Goal: Task Accomplishment & Management: Manage account settings

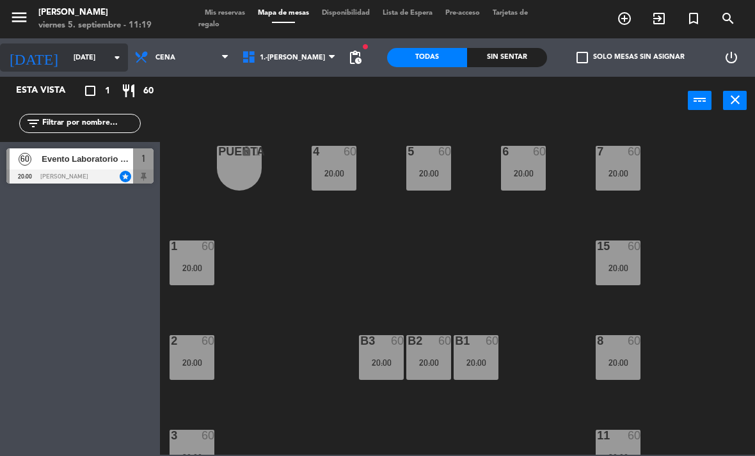
click at [91, 60] on input "[DATE]" at bounding box center [114, 57] width 95 height 21
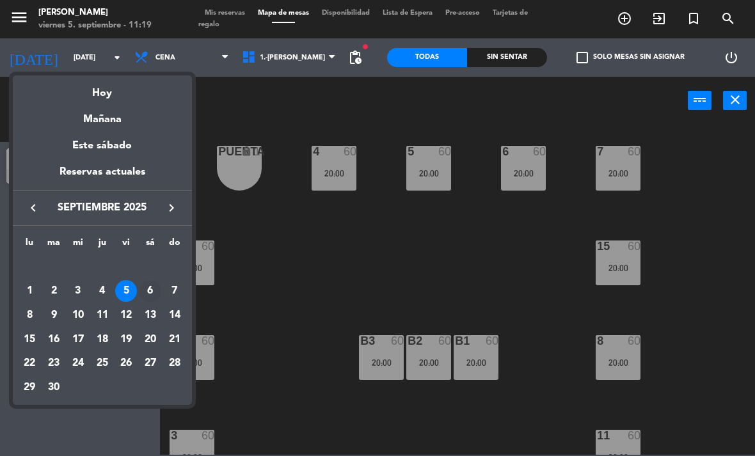
click at [153, 287] on div "6" at bounding box center [150, 291] width 22 height 22
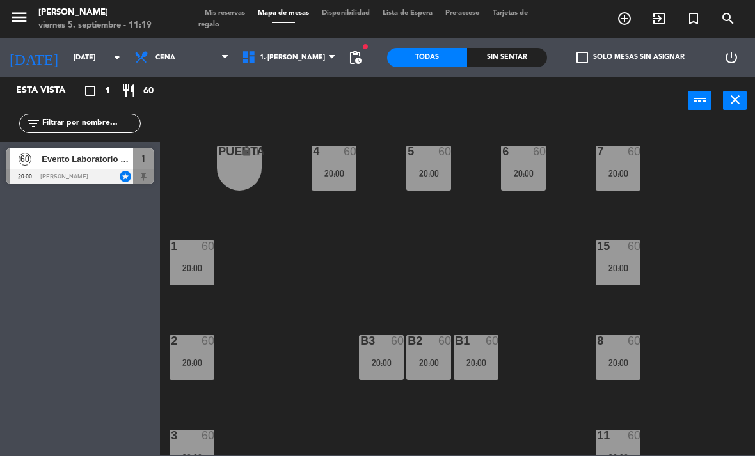
type input "[DATE]"
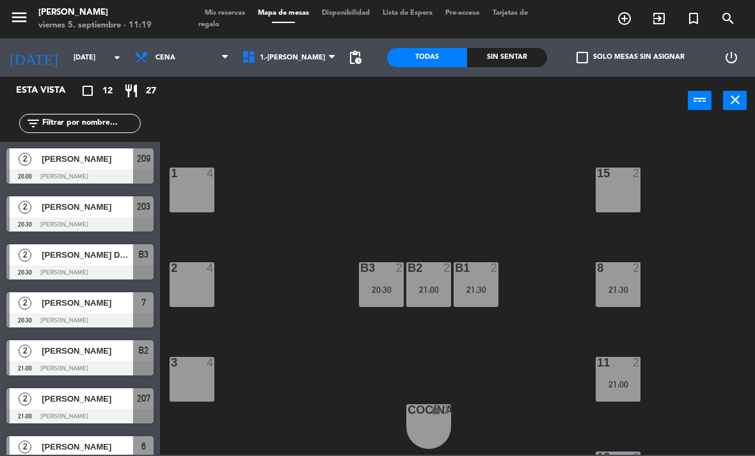
scroll to position [79, 0]
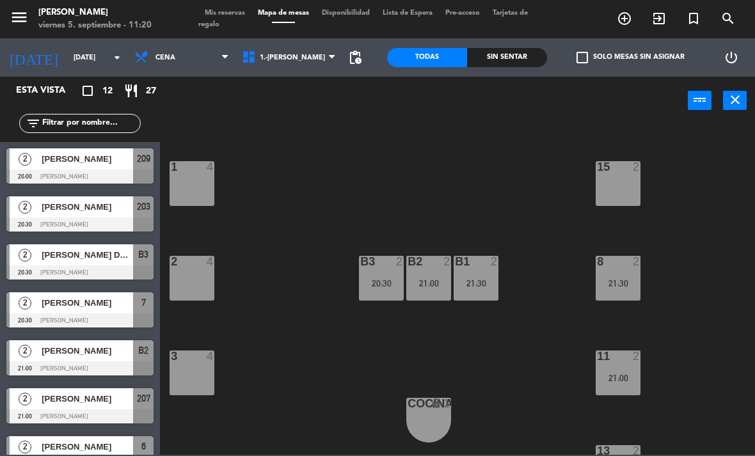
click at [698, 13] on icon "turned_in_not" at bounding box center [693, 18] width 15 height 15
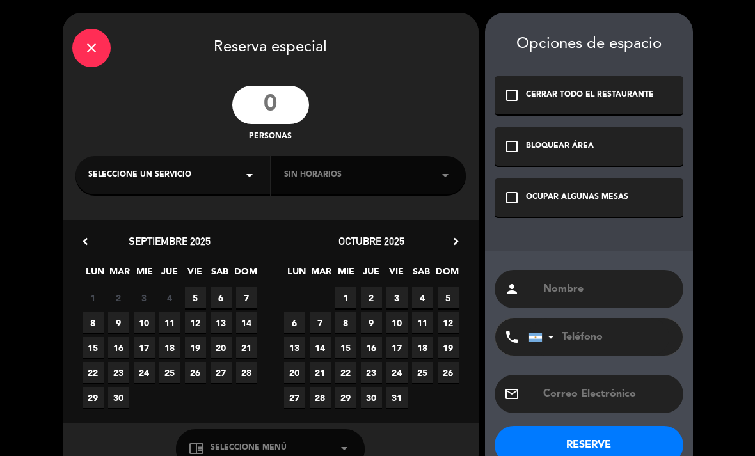
drag, startPoint x: 272, startPoint y: 87, endPoint x: 272, endPoint y: 102, distance: 14.7
click at [272, 87] on input "number" at bounding box center [270, 105] width 77 height 38
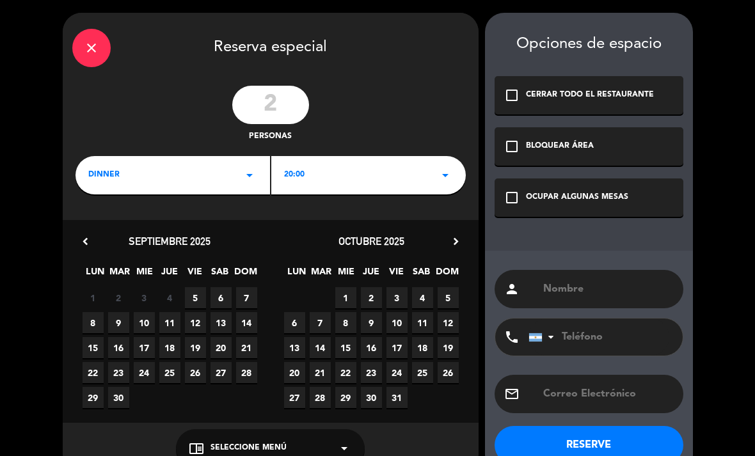
type input "2"
click at [295, 182] on div "20:00 arrow_drop_down" at bounding box center [368, 175] width 194 height 38
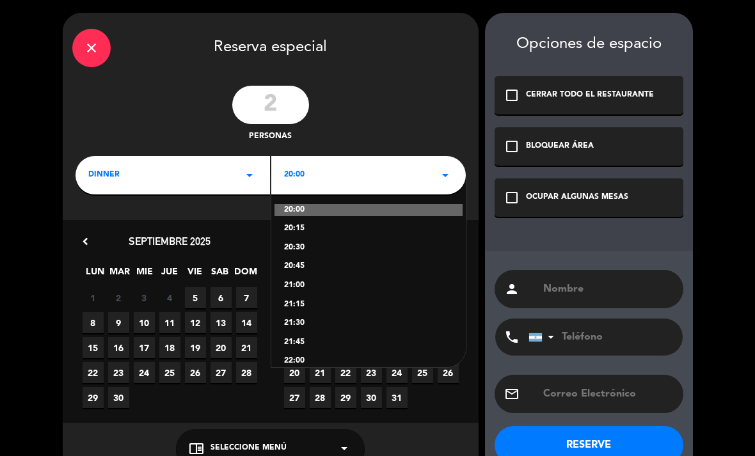
click at [214, 294] on span "6" at bounding box center [220, 297] width 21 height 21
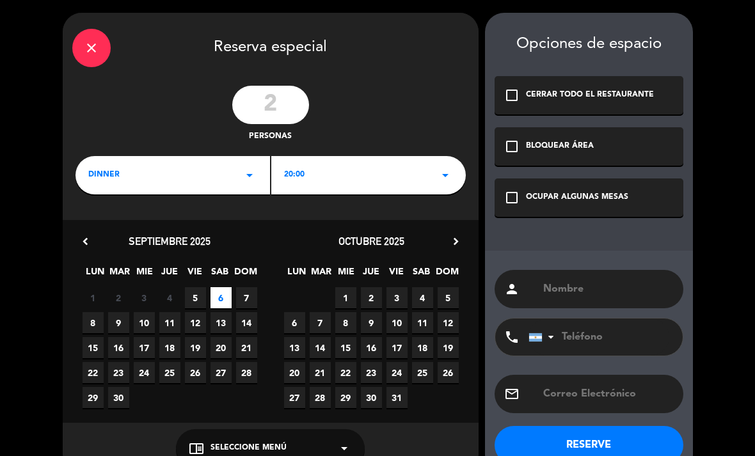
click at [535, 211] on div "check_box_outline_blank OCUPAR ALGUNAS MESAS" at bounding box center [588, 197] width 189 height 38
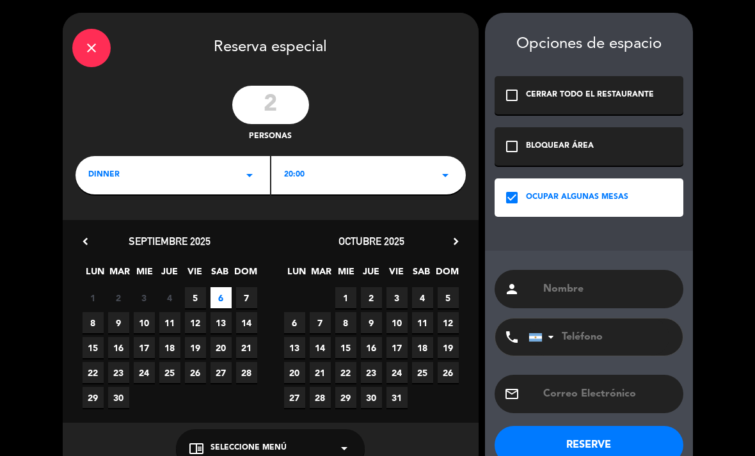
click at [570, 298] on input "text" at bounding box center [608, 289] width 132 height 18
click at [582, 296] on input "text" at bounding box center [608, 289] width 132 height 18
paste input "[PERSON_NAME]"
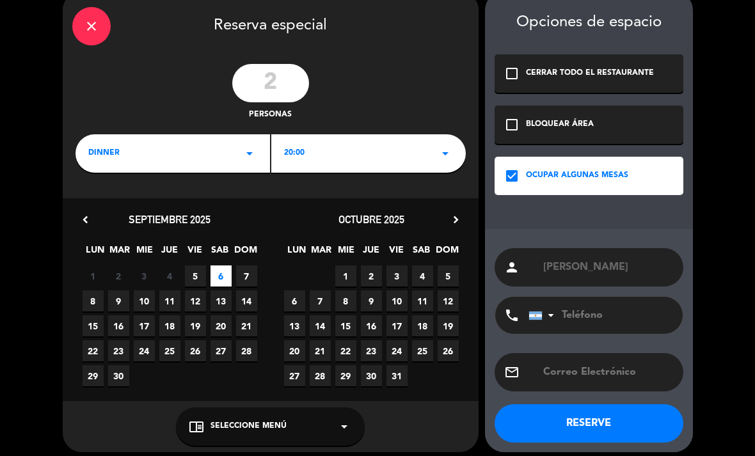
scroll to position [21, 0]
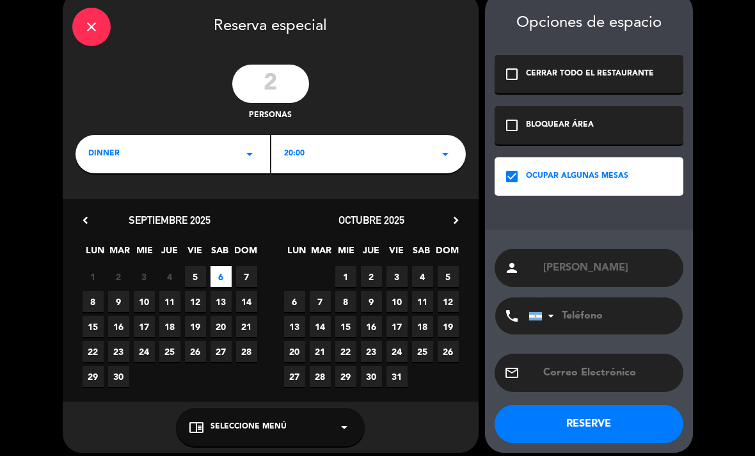
type input "[PERSON_NAME]"
click at [652, 412] on button "RESERVE" at bounding box center [588, 424] width 189 height 38
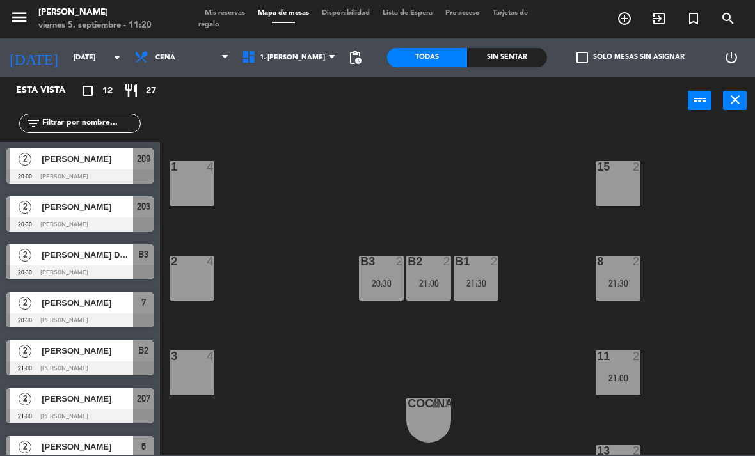
click at [234, 14] on span "Mis reservas" at bounding box center [224, 13] width 53 height 7
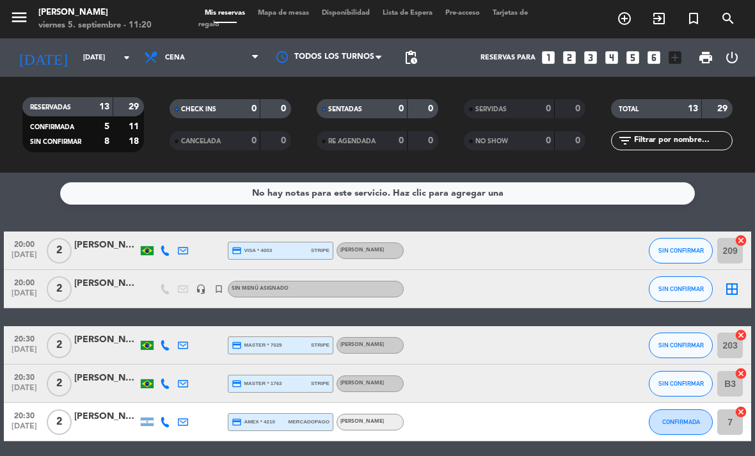
click at [731, 291] on icon "border_all" at bounding box center [731, 288] width 15 height 15
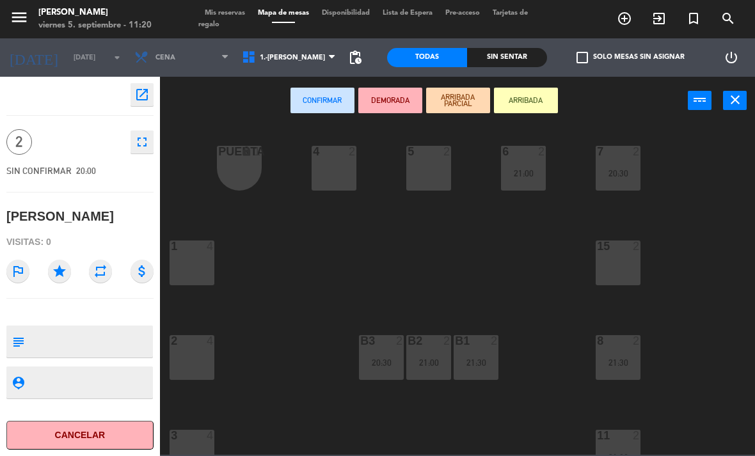
click at [325, 159] on div "4 2" at bounding box center [333, 152] width 45 height 13
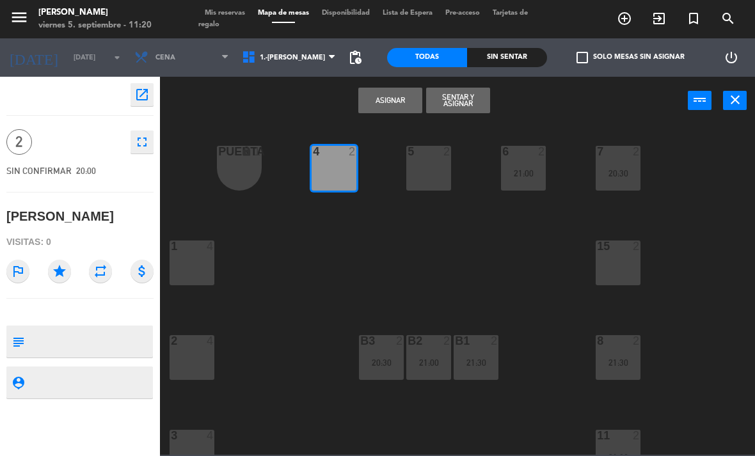
click at [77, 350] on textarea at bounding box center [90, 341] width 122 height 27
type textarea "VB 311"
click at [63, 283] on icon "star" at bounding box center [59, 271] width 23 height 23
click at [383, 102] on button "Asignar" at bounding box center [390, 101] width 64 height 26
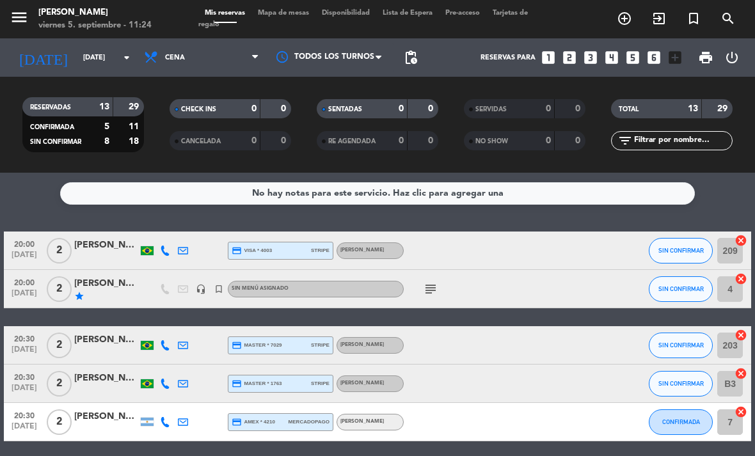
click at [20, 17] on icon "menu" at bounding box center [19, 17] width 19 height 19
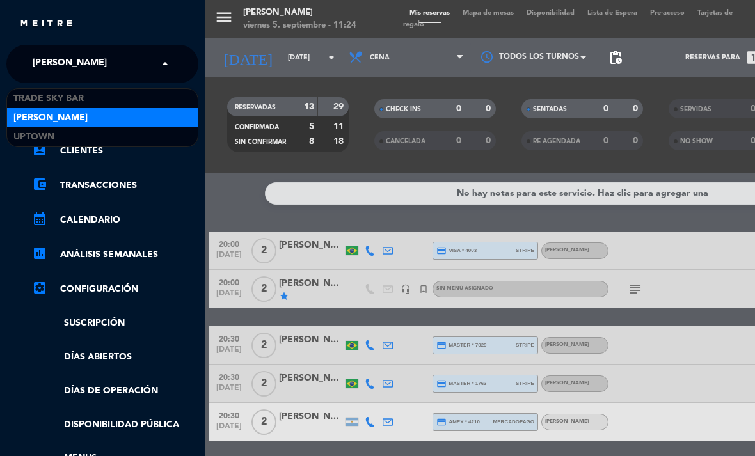
click at [75, 56] on span "[PERSON_NAME]" at bounding box center [70, 64] width 74 height 27
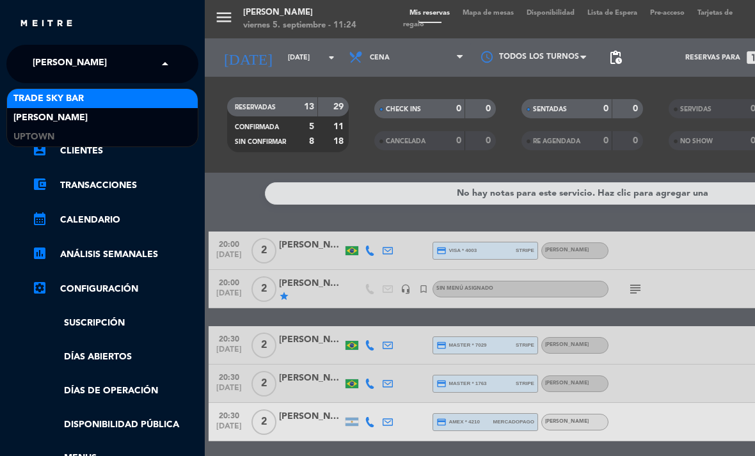
click at [81, 95] on span "Trade Sky Bar" at bounding box center [48, 98] width 70 height 15
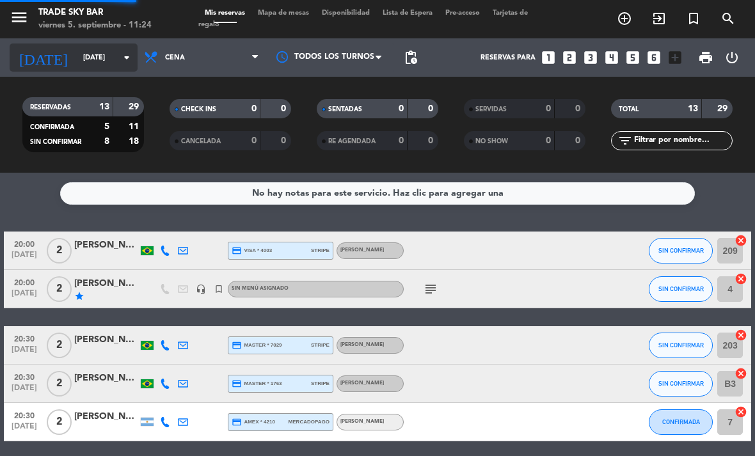
click at [77, 67] on input "[DATE]" at bounding box center [124, 57] width 95 height 21
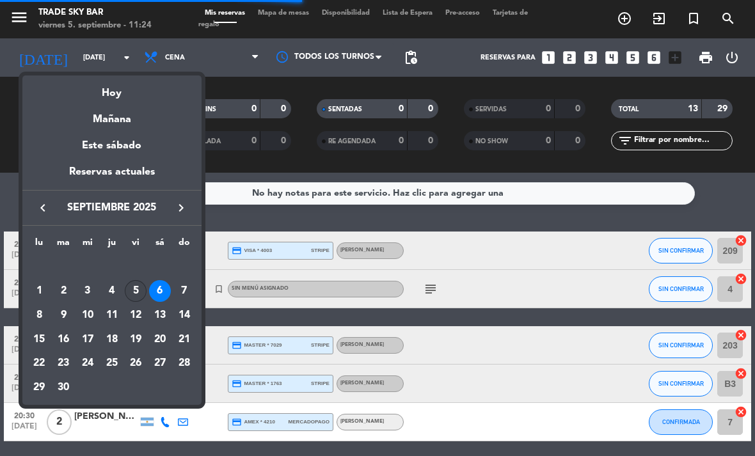
click at [137, 290] on div "5" at bounding box center [136, 291] width 22 height 22
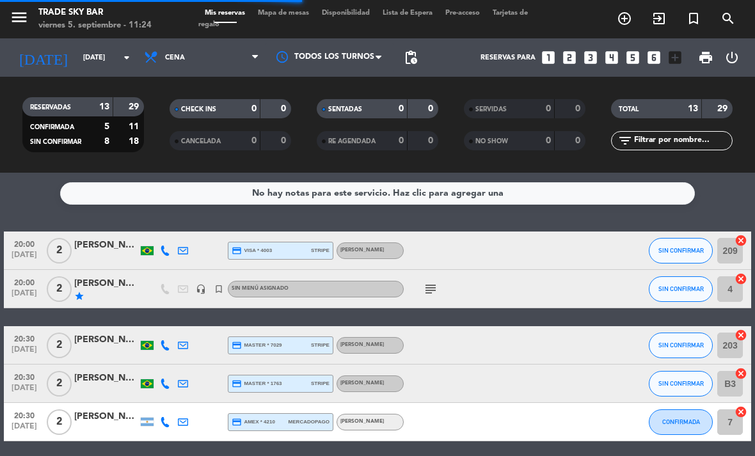
type input "[DATE]"
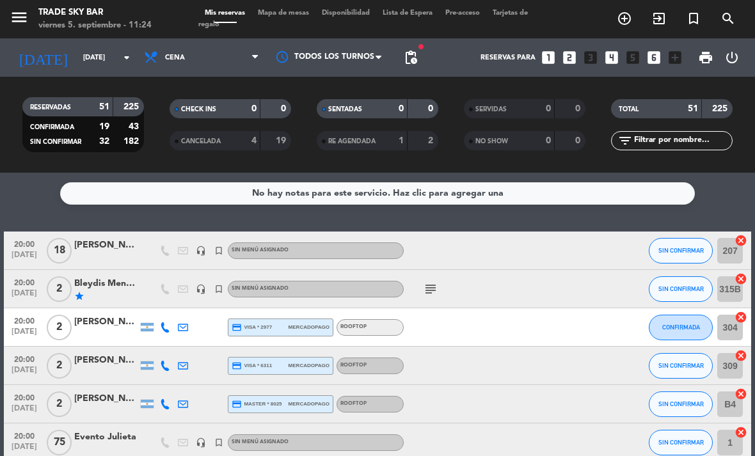
click at [306, 8] on div "menu Trade Sky Bar [DATE] 5. septiembre - 11:24 Mis reservas Mapa de mesas Disp…" at bounding box center [377, 19] width 755 height 38
click at [301, 10] on span "Mapa de mesas" at bounding box center [283, 13] width 64 height 7
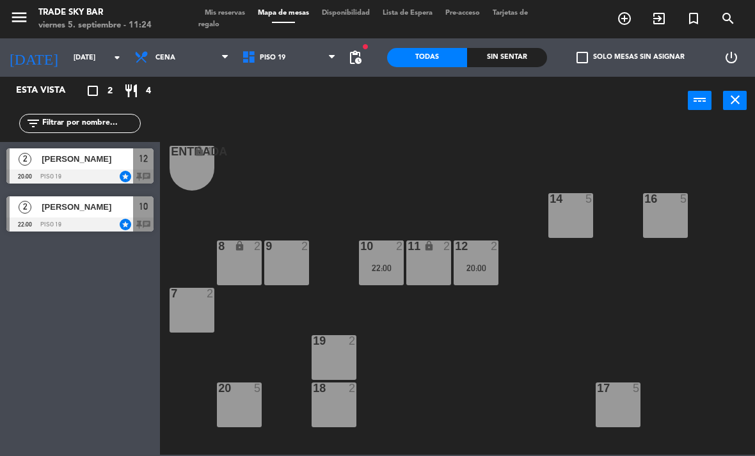
click at [95, 170] on div "2 [PERSON_NAME] 20:00 PISO 19 star 12 chat" at bounding box center [80, 166] width 160 height 48
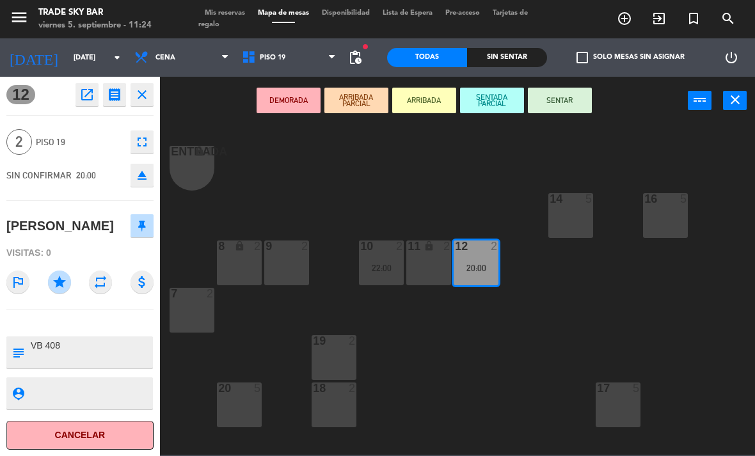
click at [232, 190] on div "Entrada lock 1 14 5 16 5 8 lock 2 9 2 10 2 22:00 11 lock 2 12 2 20:00 7 2 19 2 …" at bounding box center [461, 288] width 587 height 331
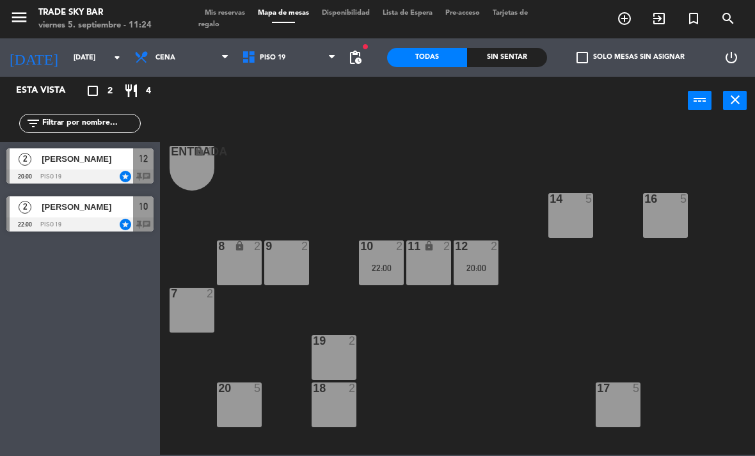
click at [103, 214] on div "2 [PERSON_NAME] 22:00 PISO 19 star 10 chat" at bounding box center [80, 214] width 160 height 48
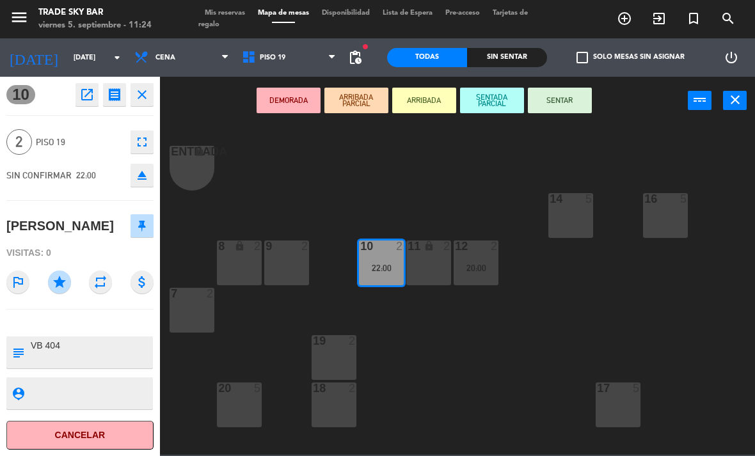
click at [299, 194] on div "Entrada lock 1 14 5 16 5 8 lock 2 9 2 10 2 22:00 11 lock 2 12 2 20:00 7 2 19 2 …" at bounding box center [461, 288] width 587 height 331
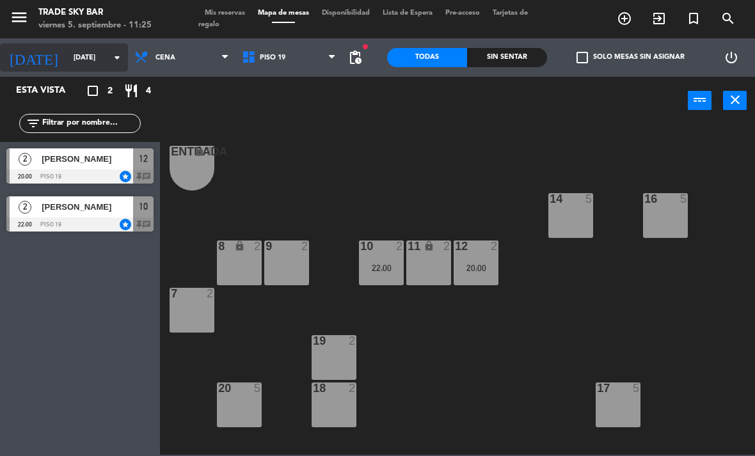
click at [77, 54] on input "[DATE]" at bounding box center [114, 57] width 95 height 21
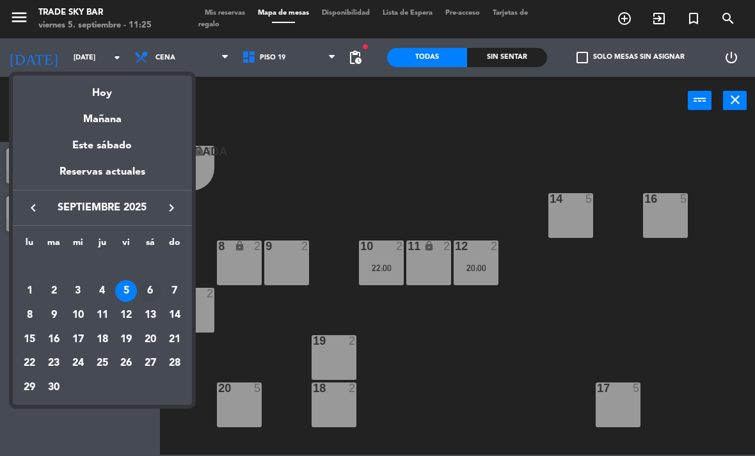
click at [154, 290] on div "6" at bounding box center [150, 291] width 22 height 22
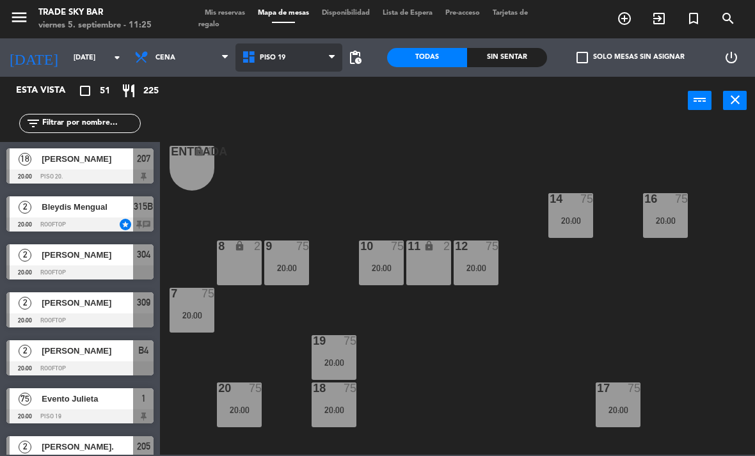
click at [309, 61] on span "PISO 19" at bounding box center [288, 57] width 107 height 28
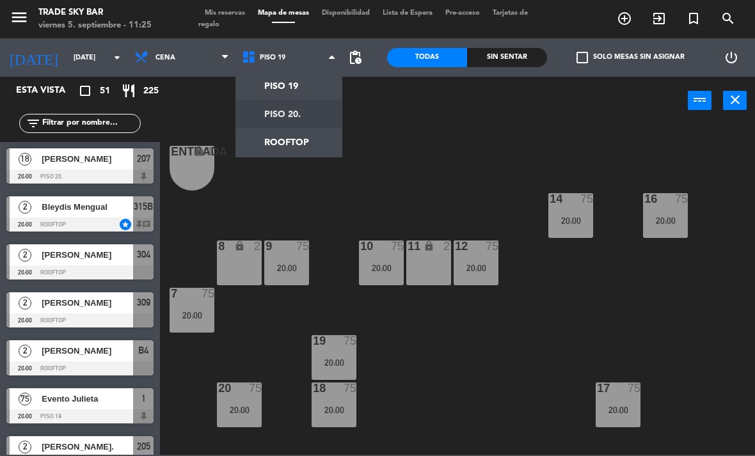
click at [313, 114] on ng-component "menu Trade Sky Bar [DATE] 5. septiembre - 11:25 Mis reservas Mapa de mesas Disp…" at bounding box center [377, 227] width 755 height 455
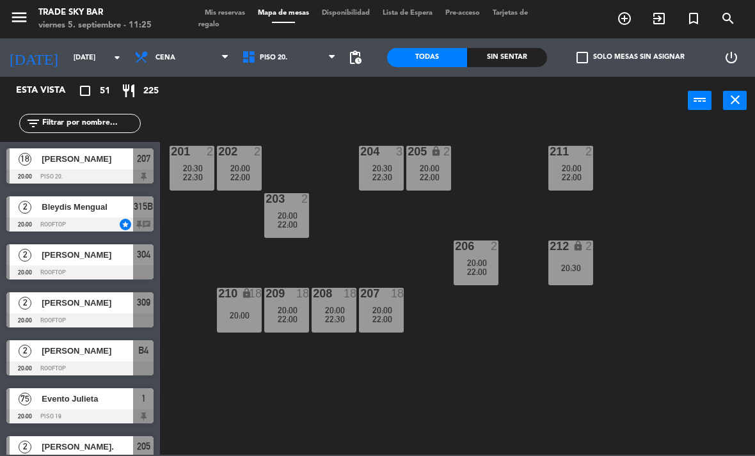
click at [281, 311] on span "20:00" at bounding box center [288, 310] width 20 height 10
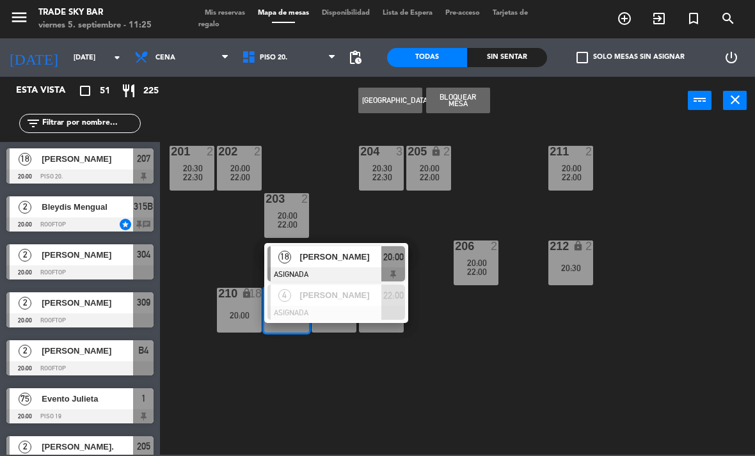
click at [440, 345] on div "201 2 20:30 22:30 202 2 20:00 22:00 204 3 20:30 22:30 205 lock 2 20:00 22:00 21…" at bounding box center [461, 288] width 587 height 331
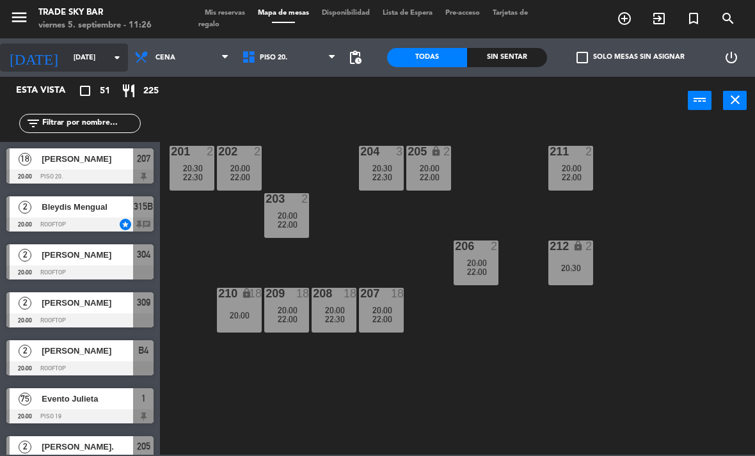
click at [81, 71] on div "[DATE] [DATE] arrow_drop_down" at bounding box center [64, 57] width 128 height 28
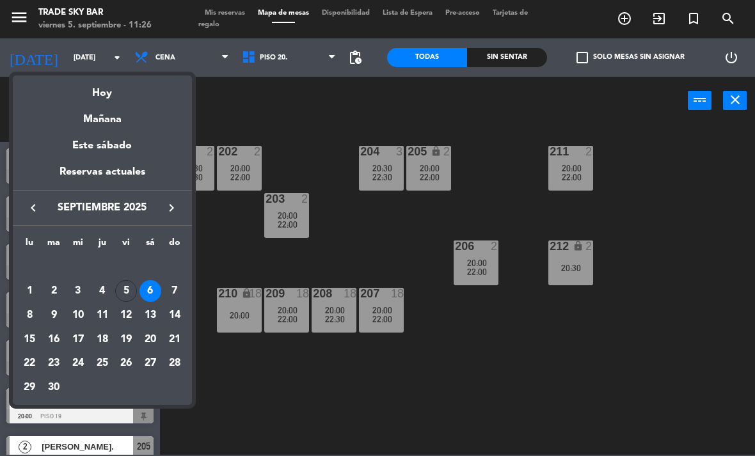
click at [121, 289] on div "5" at bounding box center [126, 291] width 22 height 22
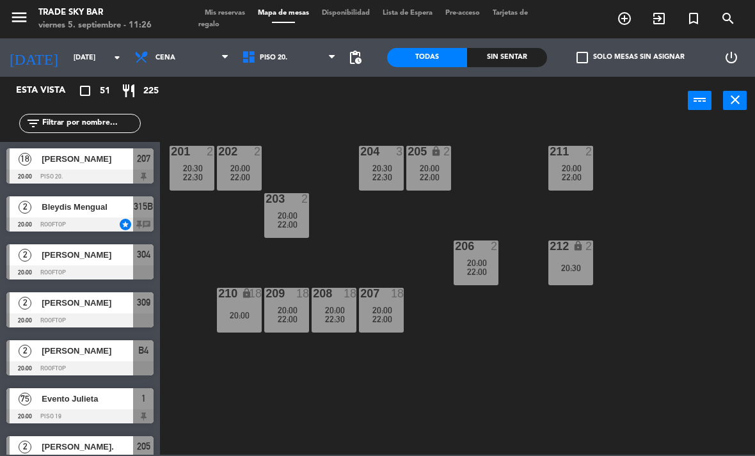
type input "[DATE]"
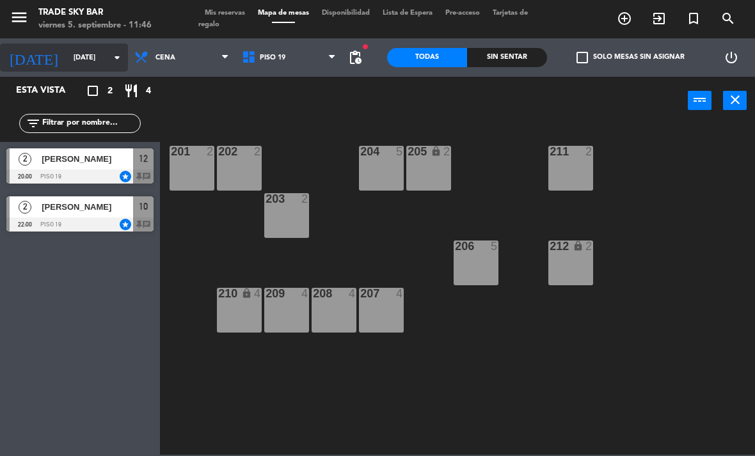
click at [85, 62] on input "[DATE]" at bounding box center [114, 57] width 95 height 21
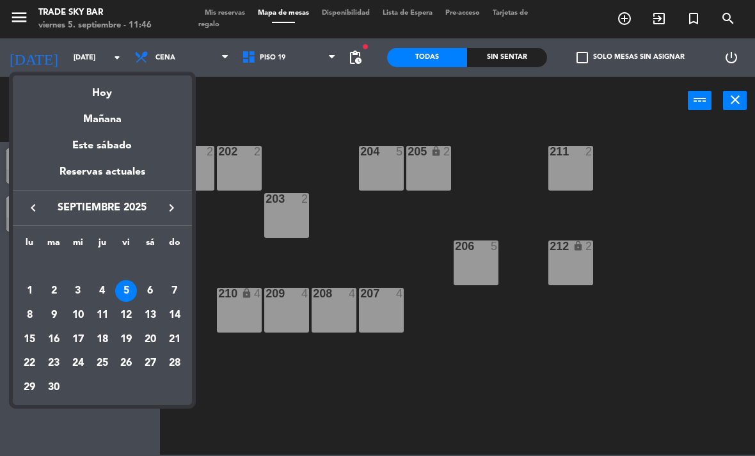
click at [129, 361] on div "26" at bounding box center [126, 364] width 22 height 22
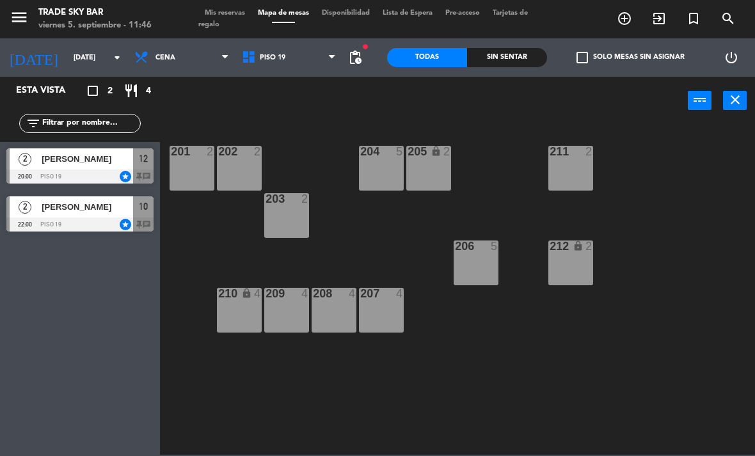
type input "[DATE]"
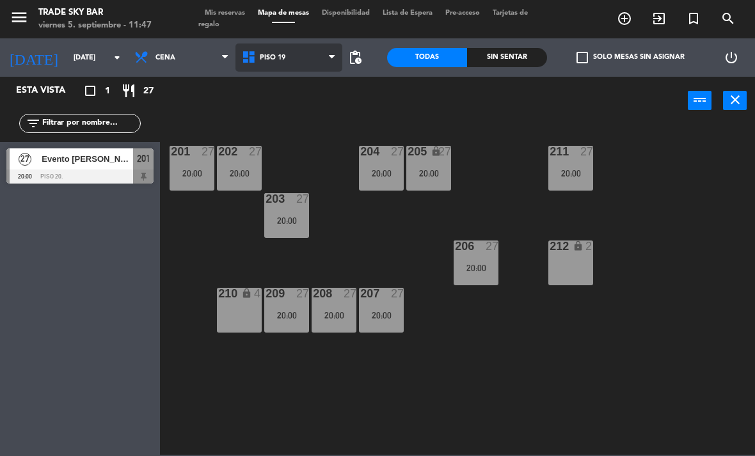
click at [271, 62] on span "PISO 19" at bounding box center [273, 58] width 26 height 8
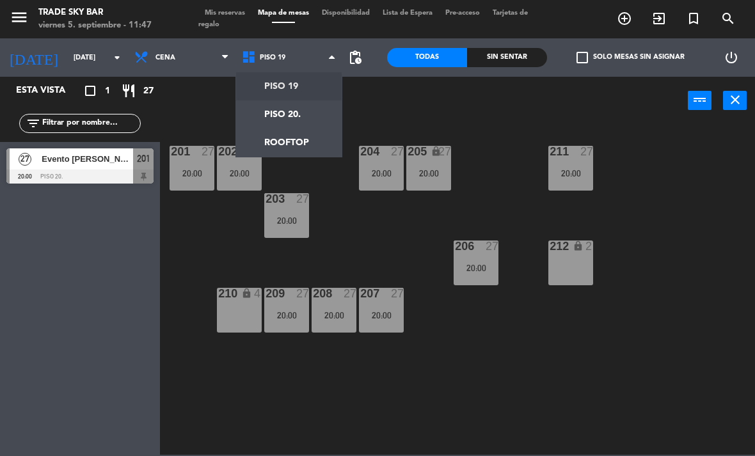
click at [302, 88] on ng-component "menu Trade Sky Bar [DATE] 5. septiembre - 11:47 Mis reservas Mapa de mesas Disp…" at bounding box center [377, 227] width 755 height 455
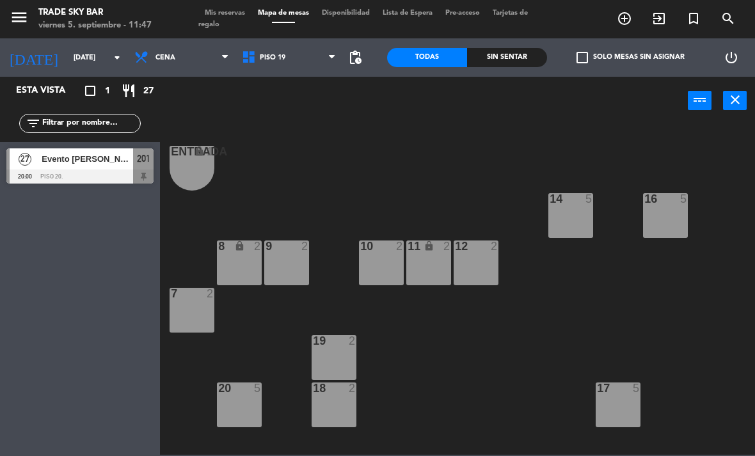
click at [700, 13] on icon "turned_in_not" at bounding box center [693, 18] width 15 height 15
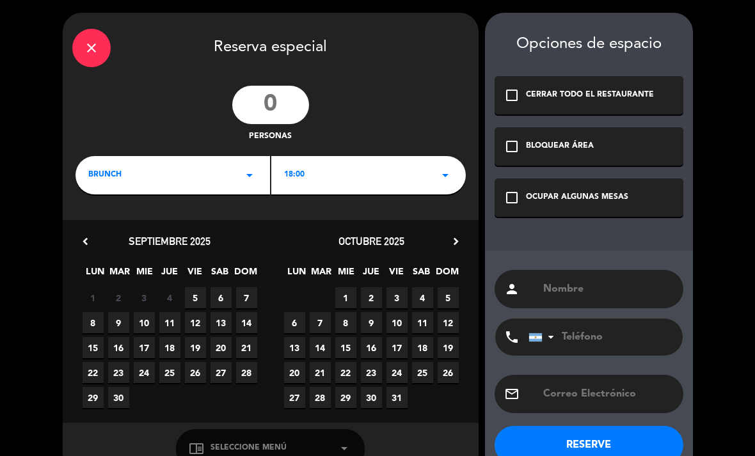
click at [295, 93] on input "number" at bounding box center [270, 105] width 77 height 38
type input "2"
click at [191, 369] on span "26" at bounding box center [195, 372] width 21 height 21
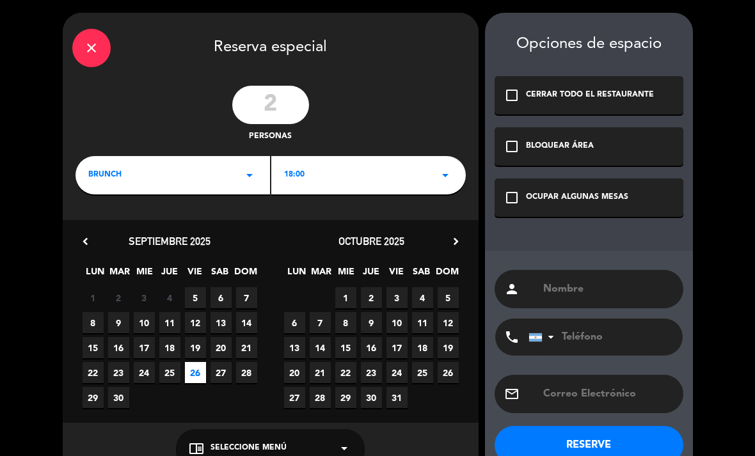
click at [302, 156] on div "18:00 arrow_drop_down" at bounding box center [368, 175] width 194 height 38
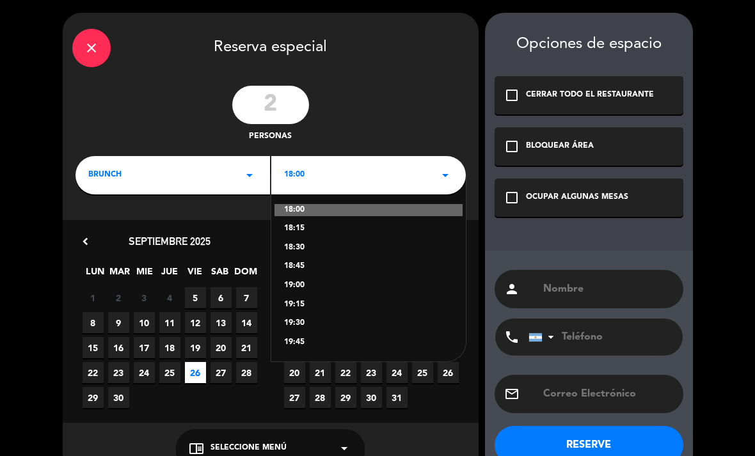
click at [255, 166] on div "BRUNCH arrow_drop_down" at bounding box center [172, 175] width 194 height 38
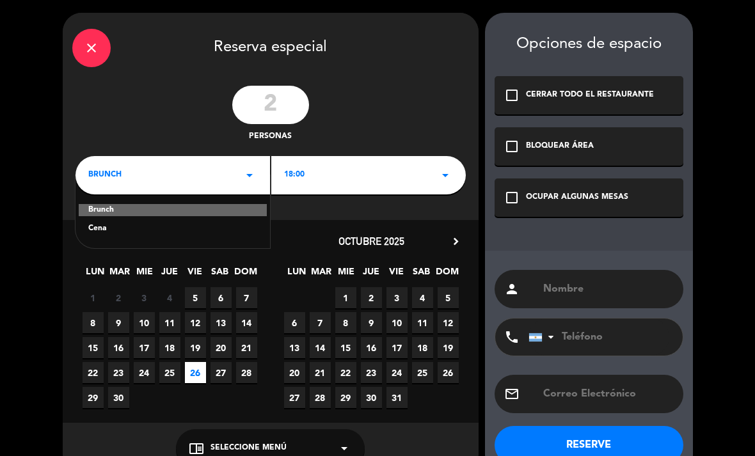
click at [246, 223] on div "Cena" at bounding box center [172, 229] width 169 height 13
click at [324, 185] on div "18:00 arrow_drop_down" at bounding box center [368, 175] width 194 height 38
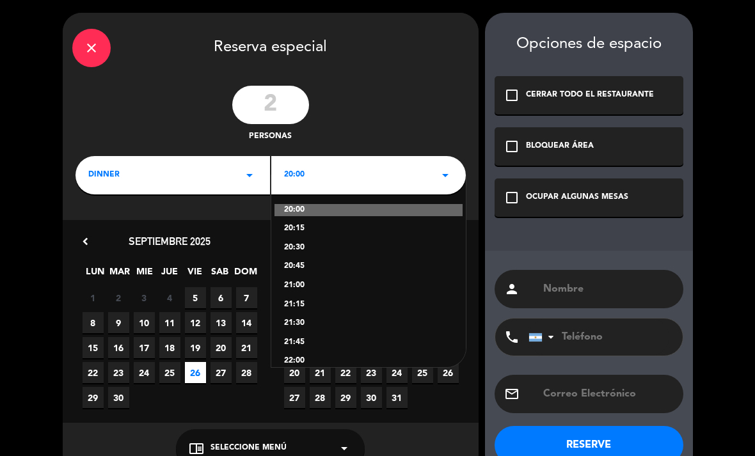
click at [325, 214] on div "20:00" at bounding box center [368, 210] width 188 height 13
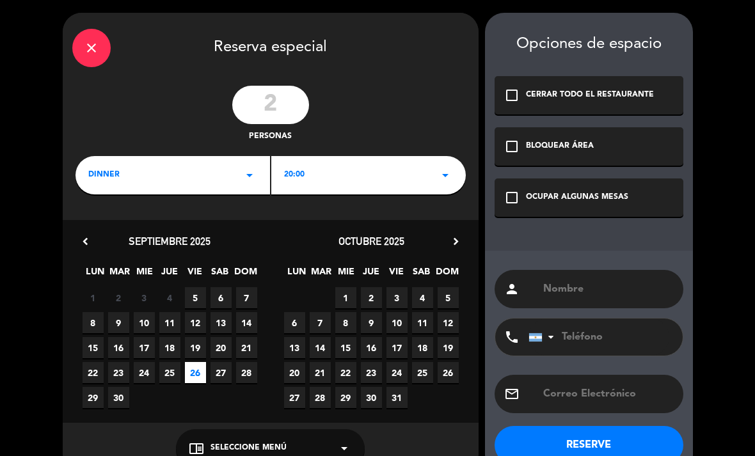
click at [526, 184] on div "check_box_outline_blank OCUPAR ALGUNAS MESAS" at bounding box center [588, 197] width 189 height 38
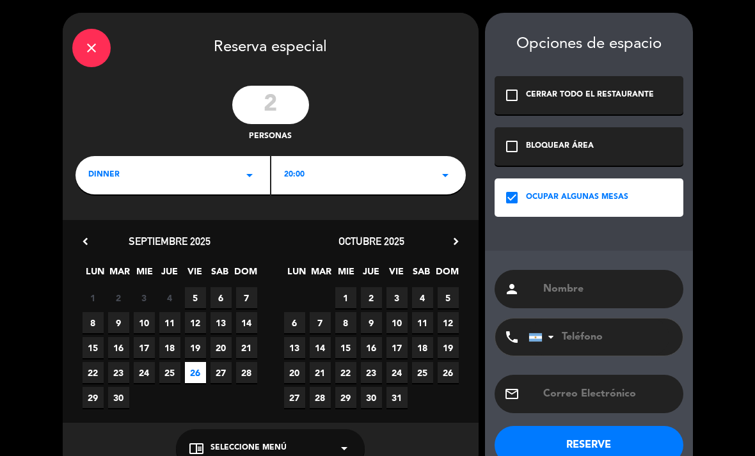
click at [610, 286] on input "text" at bounding box center [608, 289] width 132 height 18
click at [576, 287] on input "text" at bounding box center [608, 289] width 132 height 18
click at [492, 312] on div "person phone [GEOGRAPHIC_DATA] +1 [GEOGRAPHIC_DATA] +44 [GEOGRAPHIC_DATA] ([GEO…" at bounding box center [589, 362] width 208 height 223
click at [451, 247] on icon "chevron_right" at bounding box center [455, 241] width 13 height 13
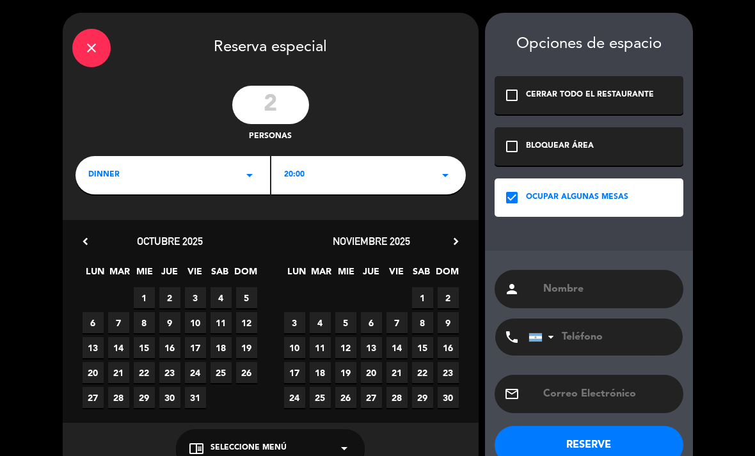
click at [583, 287] on input "text" at bounding box center [608, 289] width 132 height 18
click at [583, 284] on input "text" at bounding box center [608, 289] width 132 height 18
paste input "[PERSON_NAME]"
type input "[PERSON_NAME]"
click at [98, 239] on div "chevron_left [DATE]" at bounding box center [169, 241] width 201 height 17
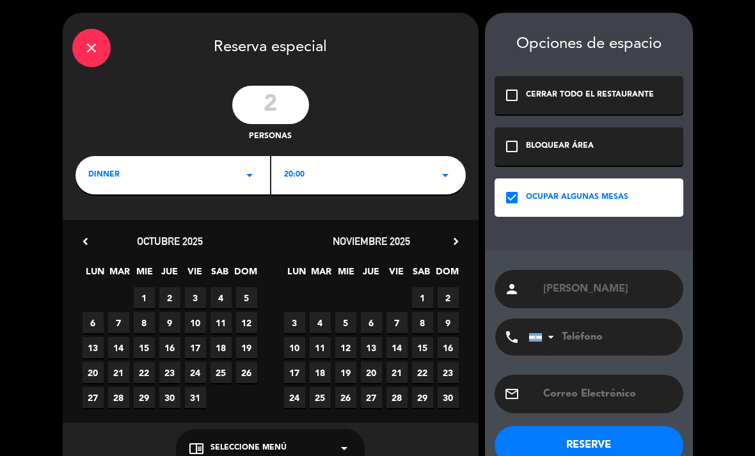
click at [81, 238] on icon "chevron_left" at bounding box center [85, 241] width 13 height 13
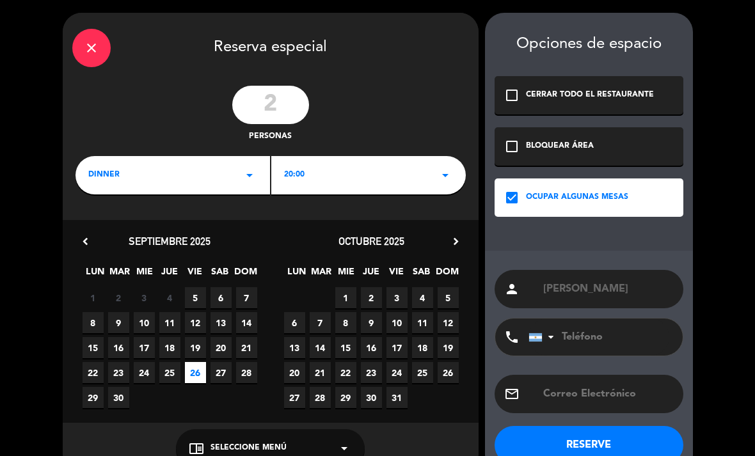
click at [612, 441] on button "RESERVE" at bounding box center [588, 445] width 189 height 38
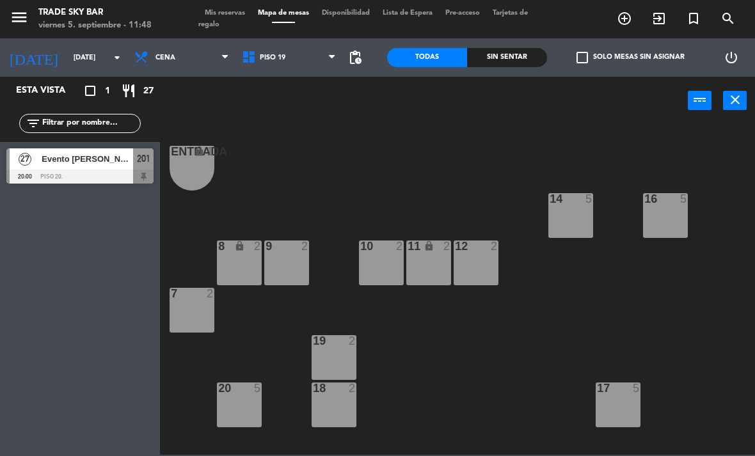
click at [223, 15] on span "Mis reservas" at bounding box center [224, 13] width 53 height 7
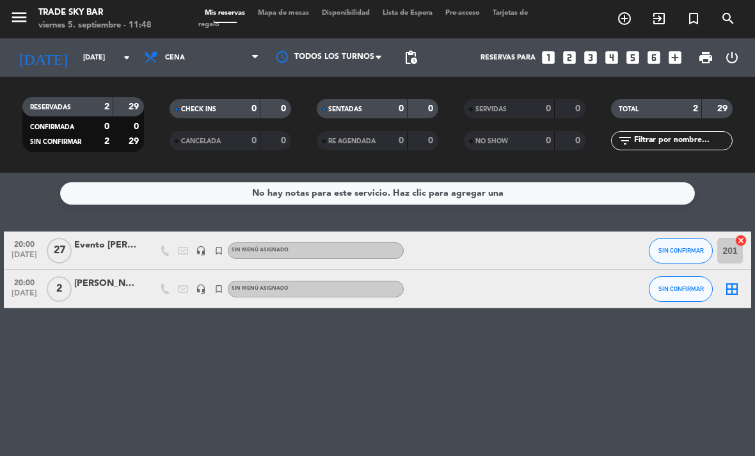
click at [730, 285] on icon "border_all" at bounding box center [731, 288] width 15 height 15
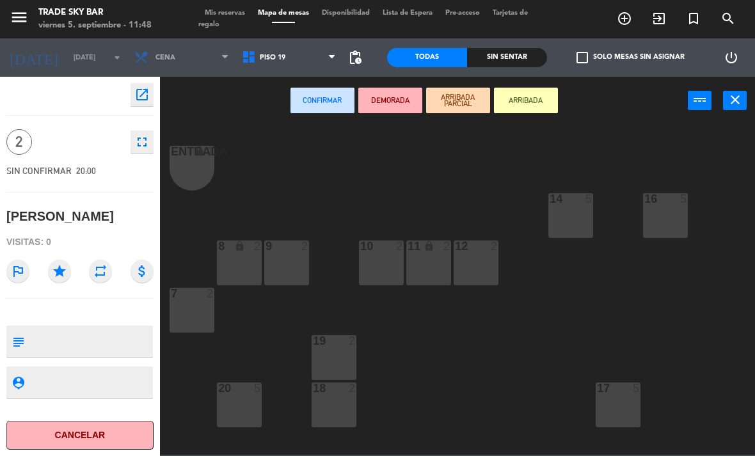
click at [388, 267] on div "10 2" at bounding box center [381, 262] width 45 height 45
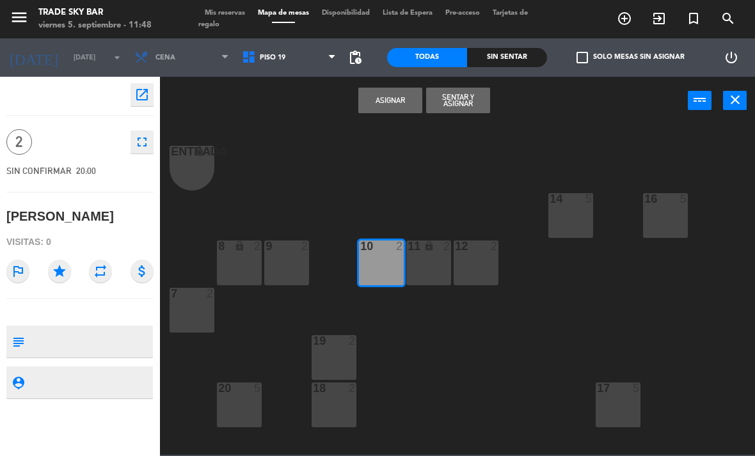
click at [75, 338] on textarea at bounding box center [90, 341] width 122 height 27
type textarea "VB 408"
click at [63, 274] on icon "star" at bounding box center [59, 271] width 23 height 23
click at [393, 99] on button "Asignar" at bounding box center [390, 101] width 64 height 26
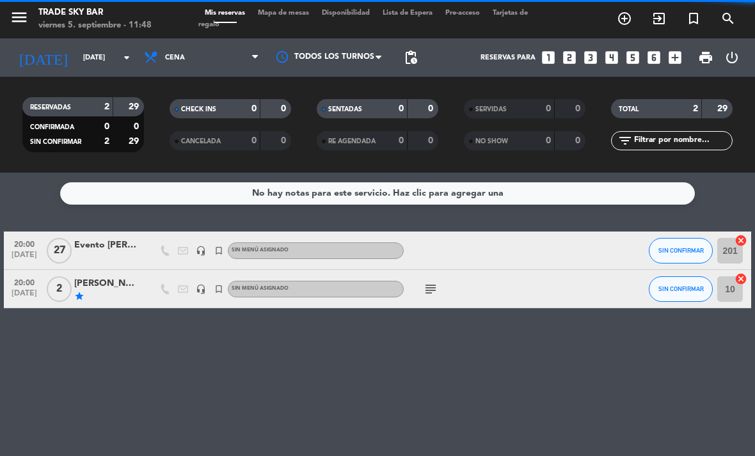
click at [45, 72] on div "[DATE] [DATE] arrow_drop_down" at bounding box center [74, 57] width 128 height 38
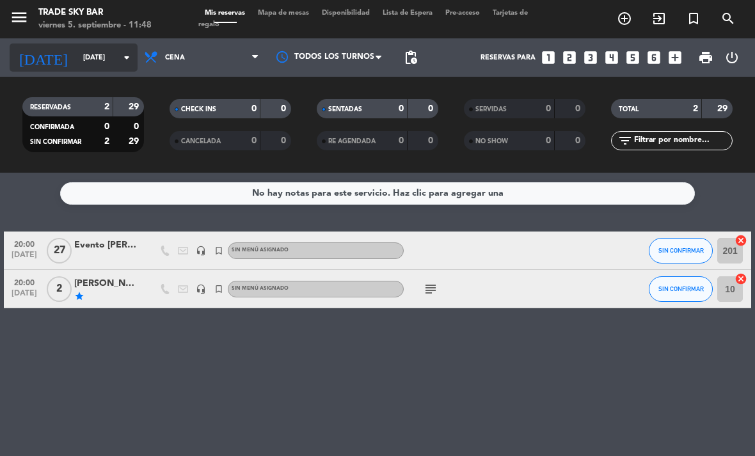
click at [102, 52] on input "[DATE]" at bounding box center [124, 57] width 95 height 21
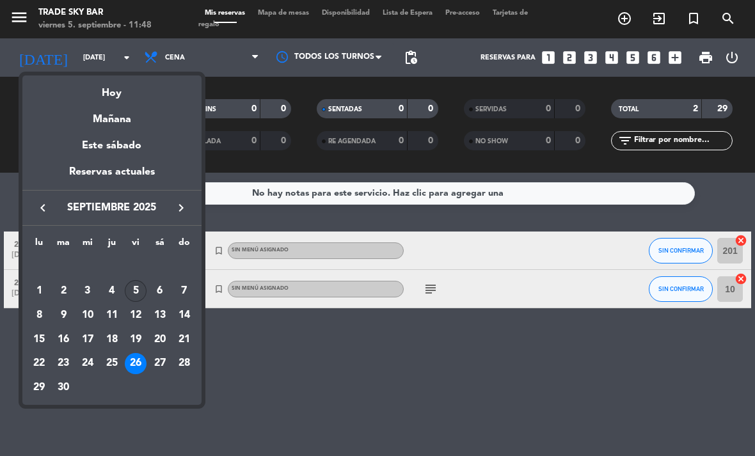
click at [138, 291] on div "5" at bounding box center [136, 291] width 22 height 22
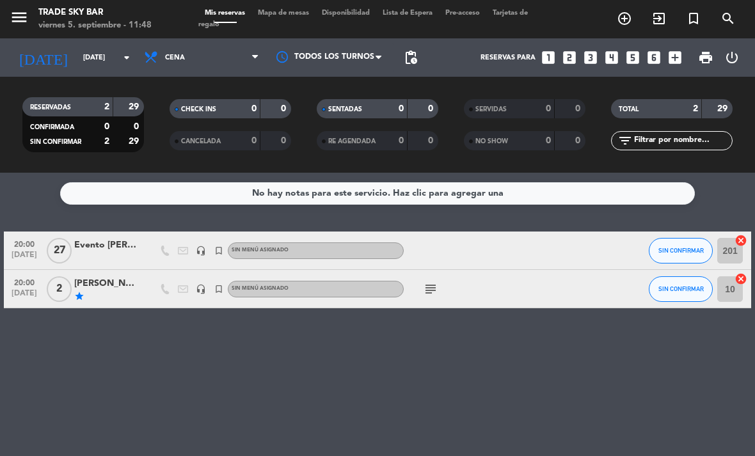
type input "[DATE]"
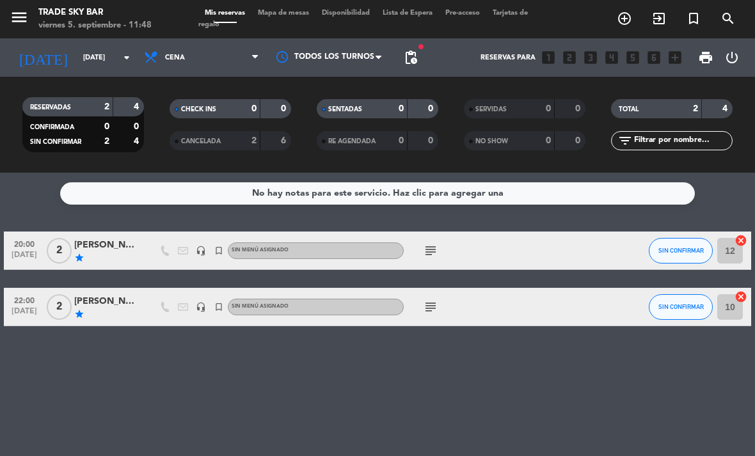
click at [740, 248] on input "12" at bounding box center [730, 251] width 26 height 26
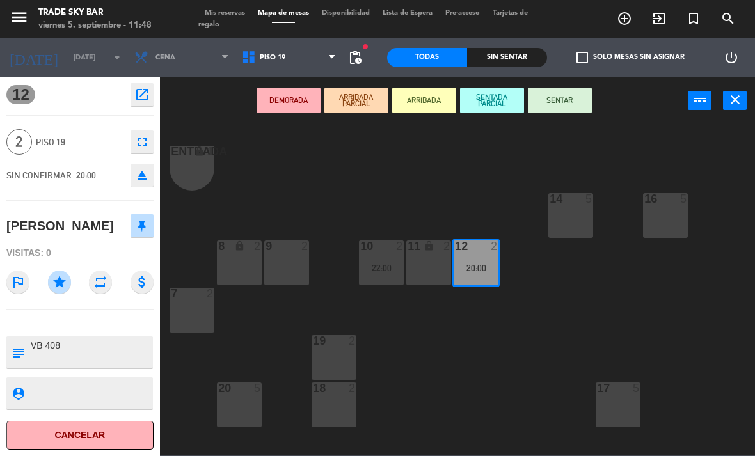
click at [140, 99] on icon "open_in_new" at bounding box center [141, 94] width 15 height 15
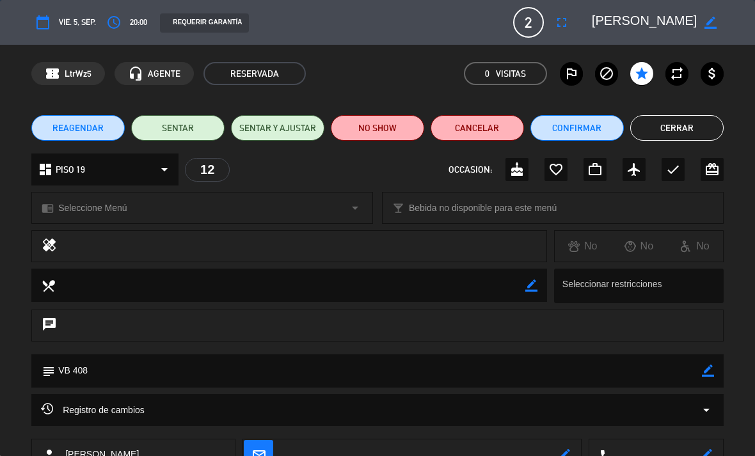
click at [487, 133] on button "Cancelar" at bounding box center [476, 128] width 93 height 26
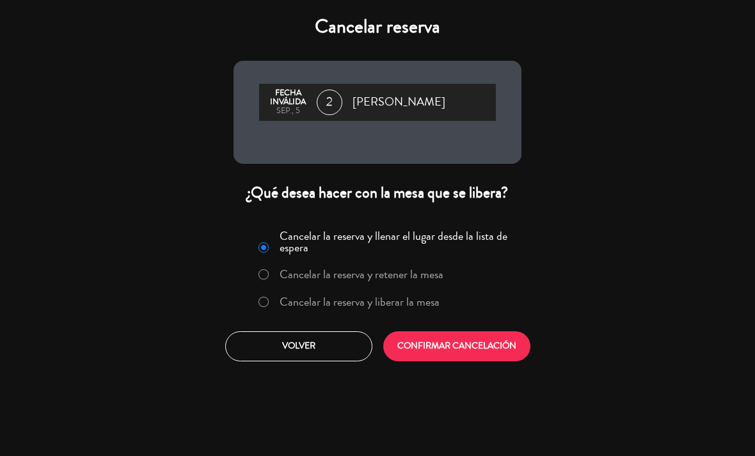
click at [482, 343] on button "CONFIRMAR CANCELACIÓN" at bounding box center [456, 346] width 147 height 30
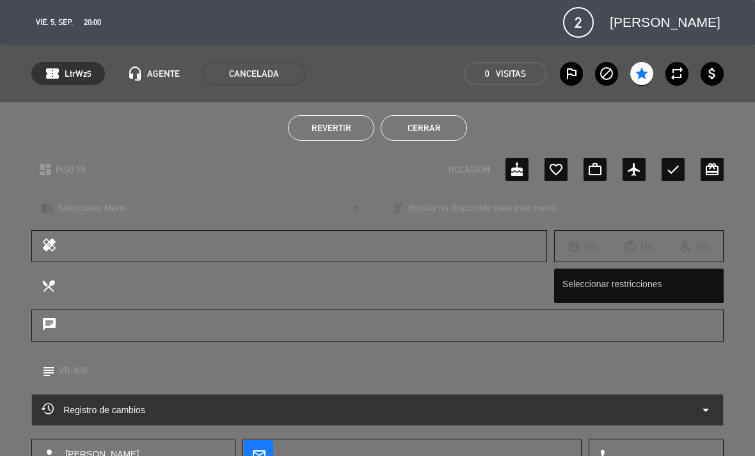
click at [451, 134] on button "Cerrar" at bounding box center [424, 128] width 86 height 26
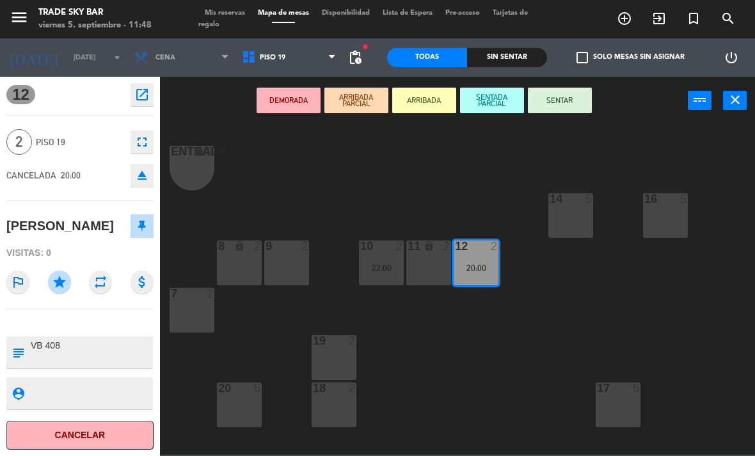
click at [214, 107] on div "DEMORADA ARRIBADA PARCIAL ARRIBADA SENTADA PARCIAL SENTAR power_input close" at bounding box center [424, 101] width 528 height 49
click at [735, 100] on icon "close" at bounding box center [734, 99] width 15 height 15
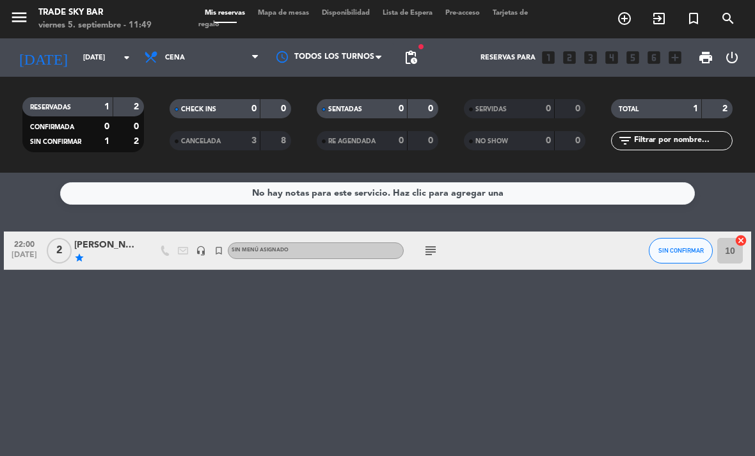
click at [27, 20] on icon "menu" at bounding box center [19, 17] width 19 height 19
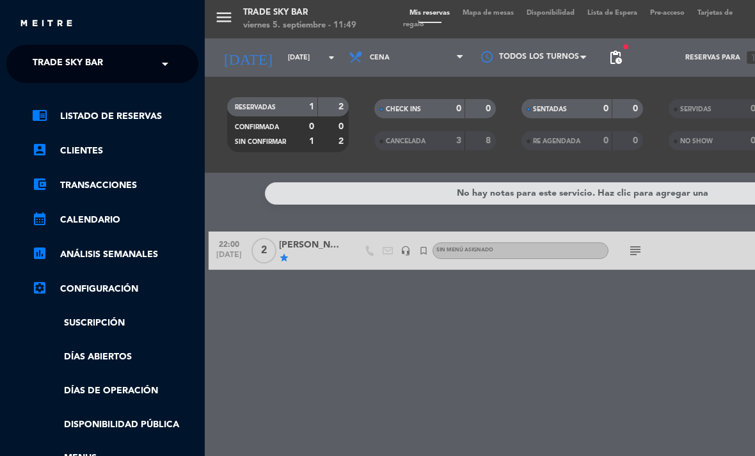
click at [61, 71] on span "Trade Sky Bar" at bounding box center [68, 64] width 70 height 27
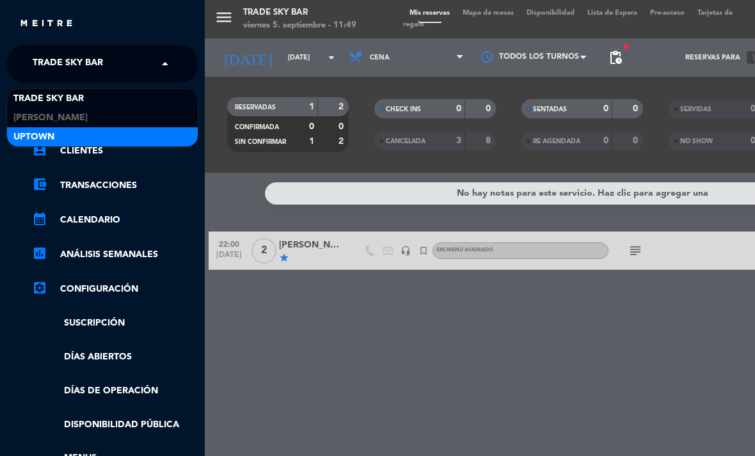
click at [78, 133] on div "Uptown" at bounding box center [102, 136] width 191 height 19
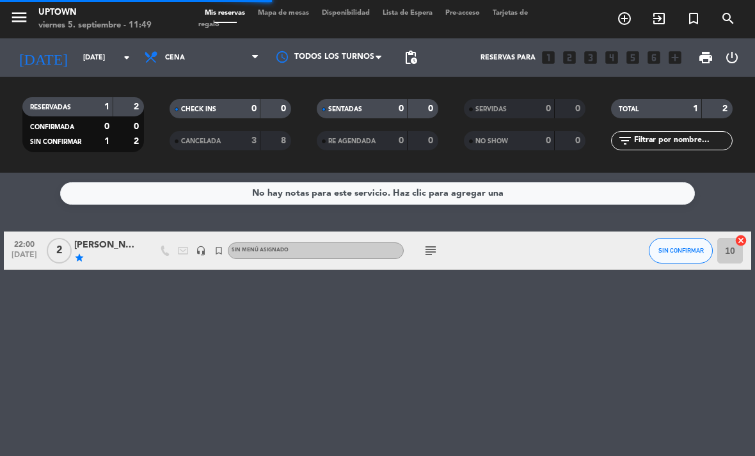
click at [288, 13] on span "Mapa de mesas" at bounding box center [283, 13] width 64 height 7
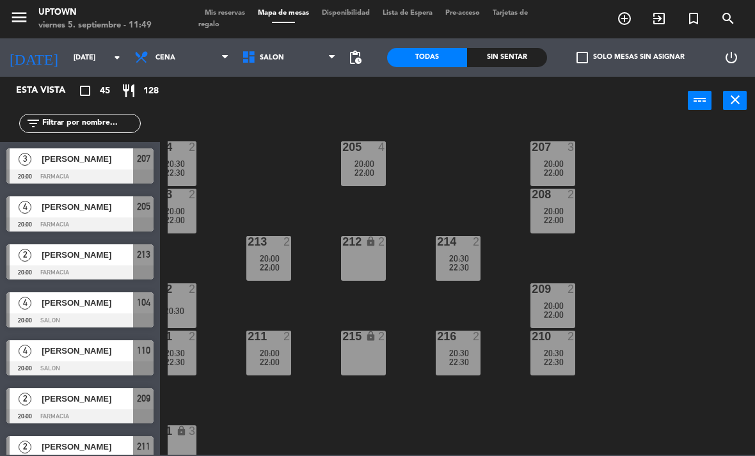
scroll to position [4, 18]
click at [692, 17] on icon "turned_in_not" at bounding box center [693, 18] width 15 height 15
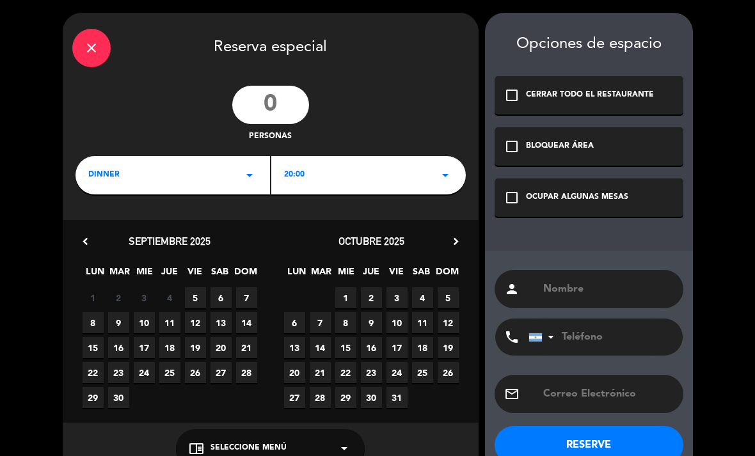
click at [278, 97] on input "number" at bounding box center [270, 105] width 77 height 38
type input "2"
click at [308, 177] on div "20:00 arrow_drop_down" at bounding box center [368, 175] width 194 height 38
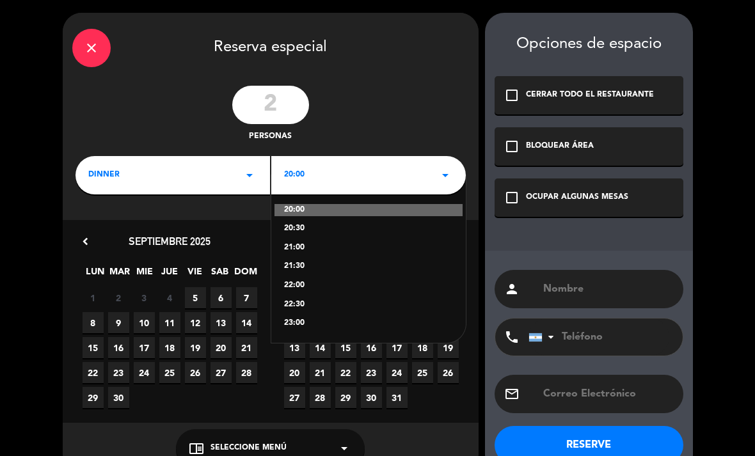
click at [306, 284] on div "22:00" at bounding box center [368, 285] width 169 height 13
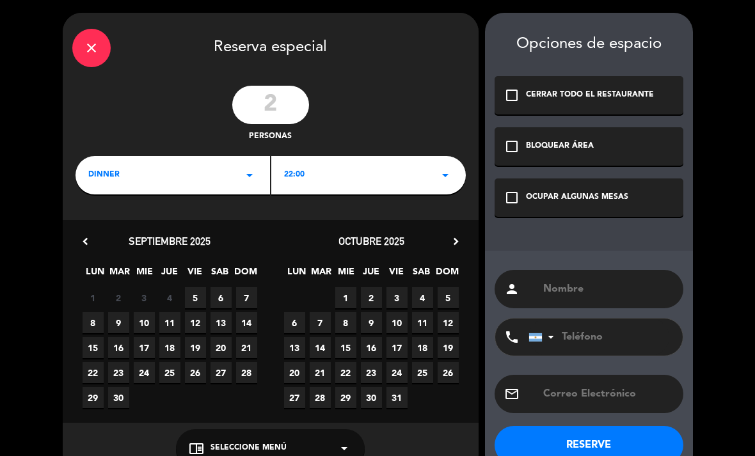
click at [198, 297] on span "5" at bounding box center [195, 297] width 21 height 21
click at [599, 207] on div "check_box_outline_blank OCUPAR ALGUNAS MESAS" at bounding box center [588, 197] width 189 height 38
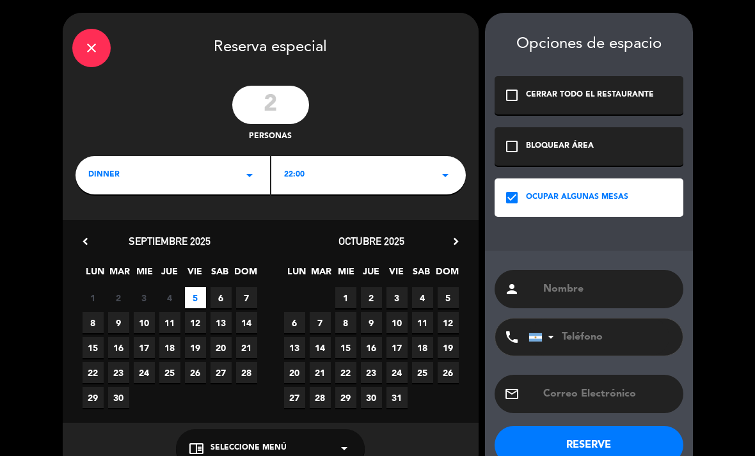
click at [574, 280] on input "text" at bounding box center [608, 289] width 132 height 18
paste input "[PERSON_NAME]"
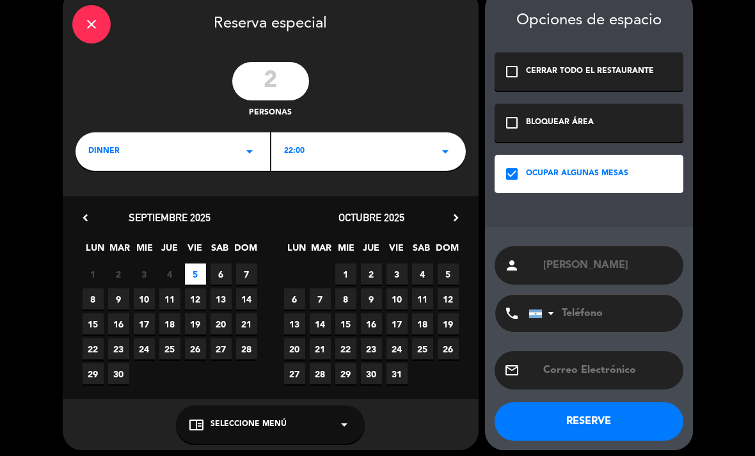
scroll to position [22, 0]
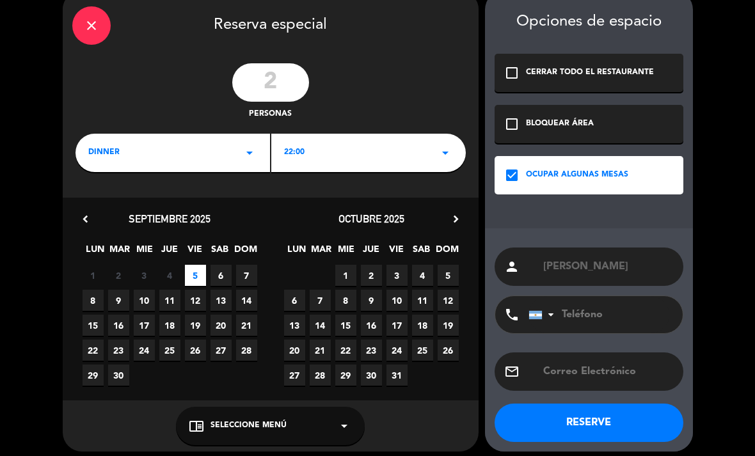
type input "[PERSON_NAME]"
click at [636, 415] on button "RESERVE" at bounding box center [588, 423] width 189 height 38
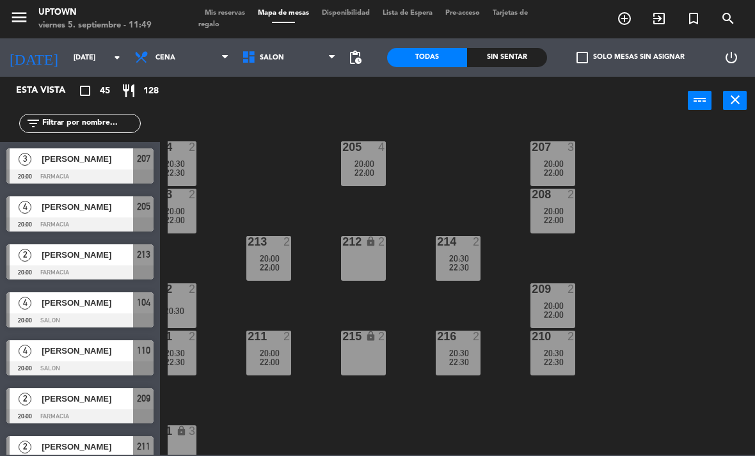
click at [232, 10] on span "Mis reservas" at bounding box center [224, 13] width 53 height 7
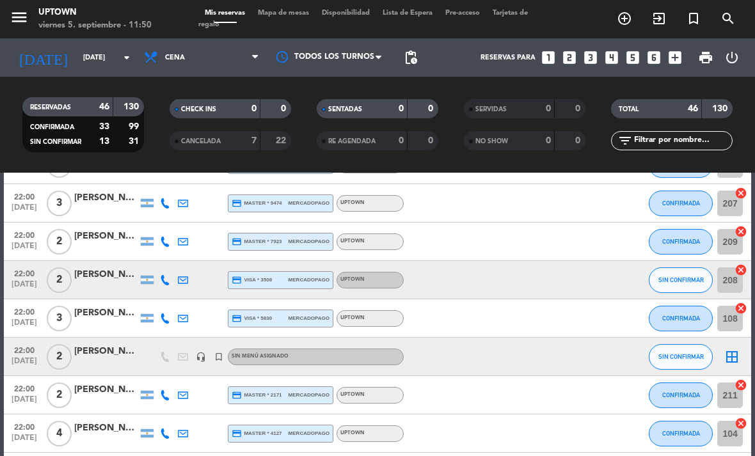
scroll to position [1005, 0]
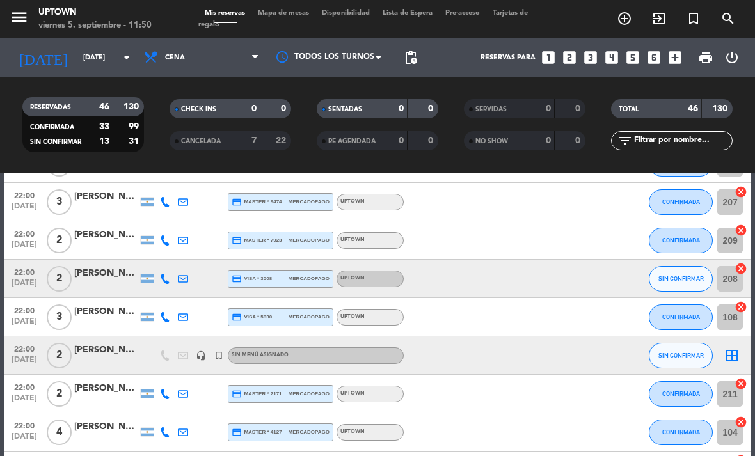
click at [730, 354] on icon "border_all" at bounding box center [731, 355] width 15 height 15
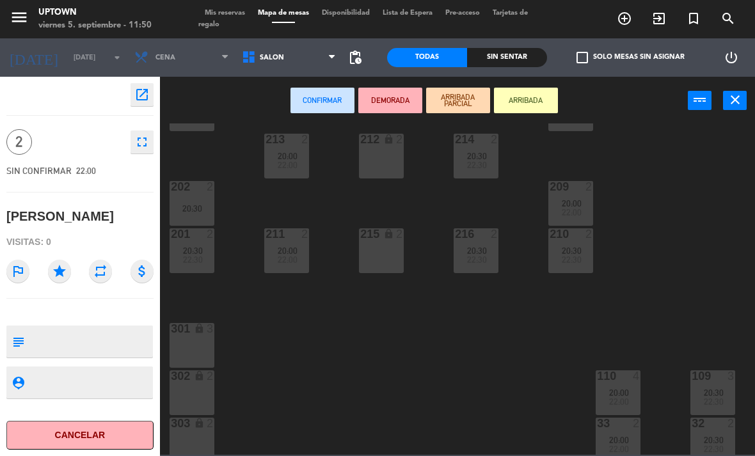
scroll to position [108, 0]
click at [211, 355] on div "301 lock 3" at bounding box center [191, 344] width 45 height 45
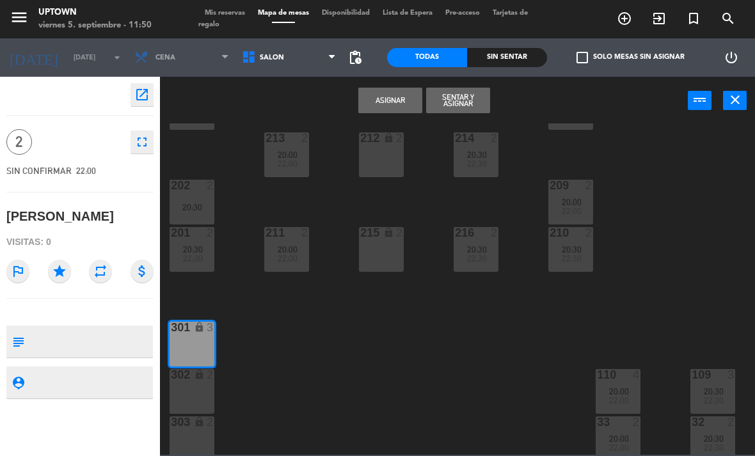
click at [90, 328] on textarea at bounding box center [90, 341] width 122 height 27
type textarea "Pedida [PERSON_NAME] Salon"
click at [52, 271] on icon "star" at bounding box center [59, 271] width 23 height 23
click at [379, 102] on button "Asignar" at bounding box center [390, 101] width 64 height 26
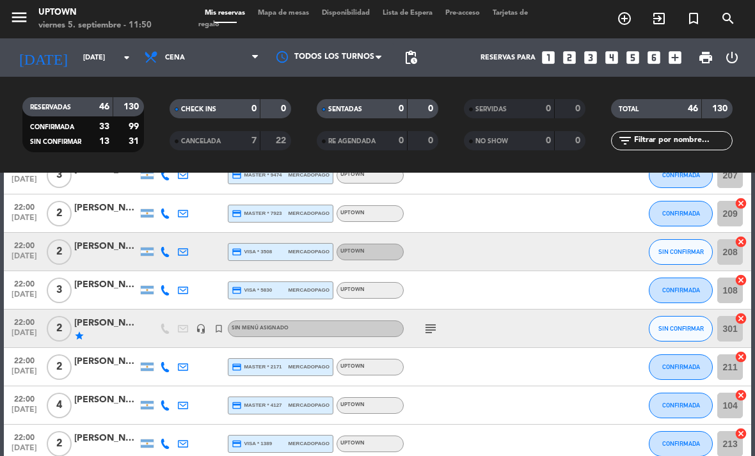
scroll to position [1005, 0]
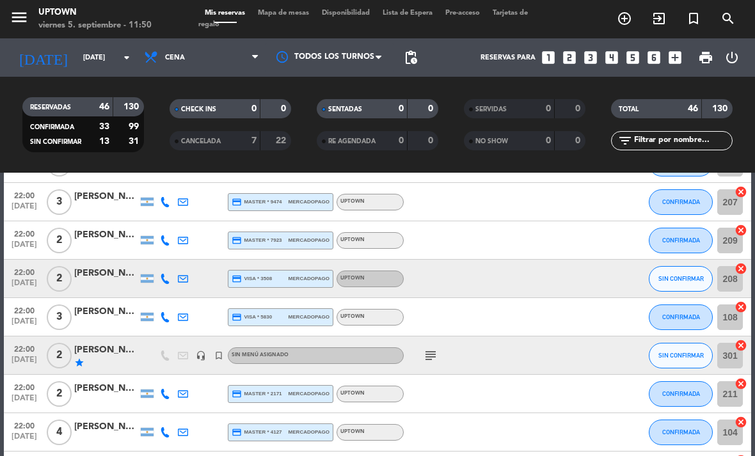
click at [304, 10] on span "Mapa de mesas" at bounding box center [283, 13] width 64 height 7
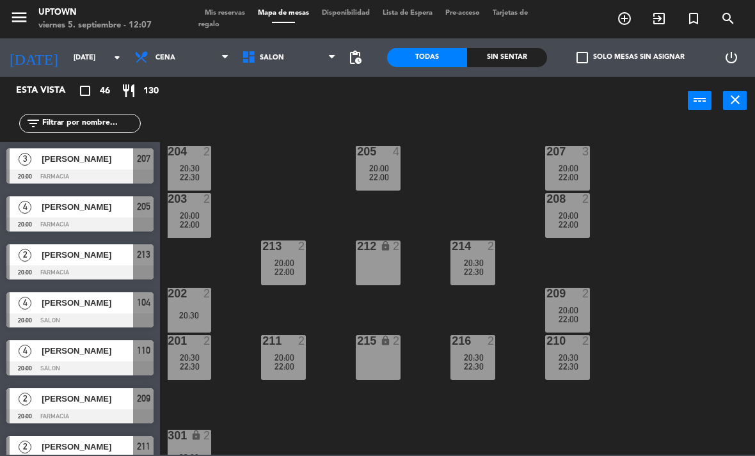
scroll to position [0, 3]
click at [21, 17] on icon "menu" at bounding box center [19, 17] width 19 height 19
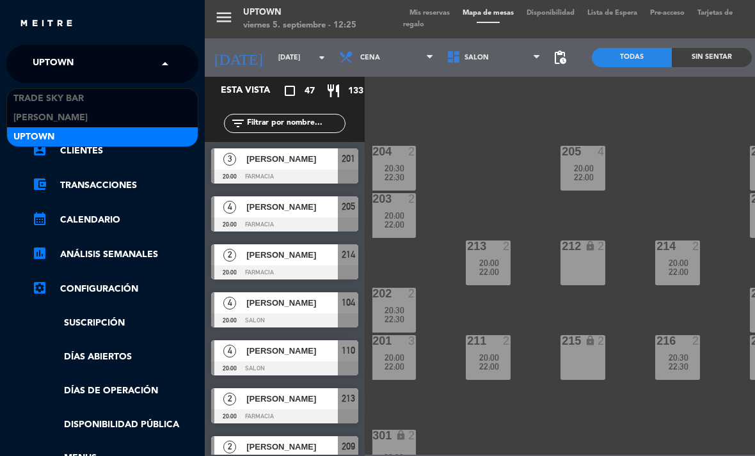
drag, startPoint x: 93, startPoint y: 65, endPoint x: 93, endPoint y: 72, distance: 7.0
click at [93, 65] on input "text" at bounding box center [104, 65] width 156 height 28
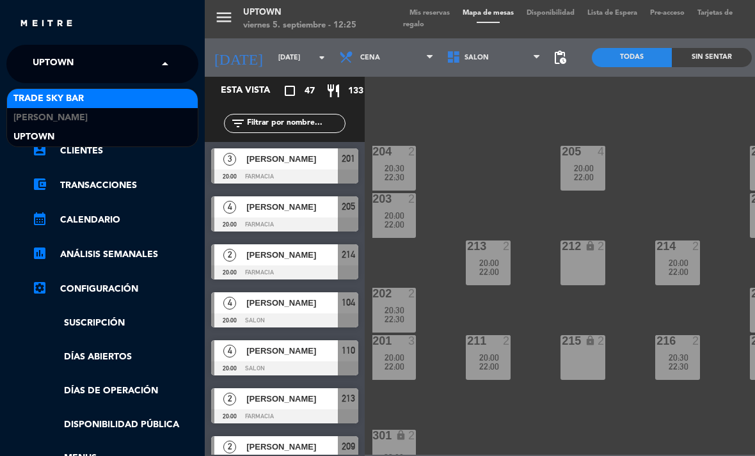
click at [93, 102] on div "Trade Sky Bar" at bounding box center [102, 98] width 191 height 19
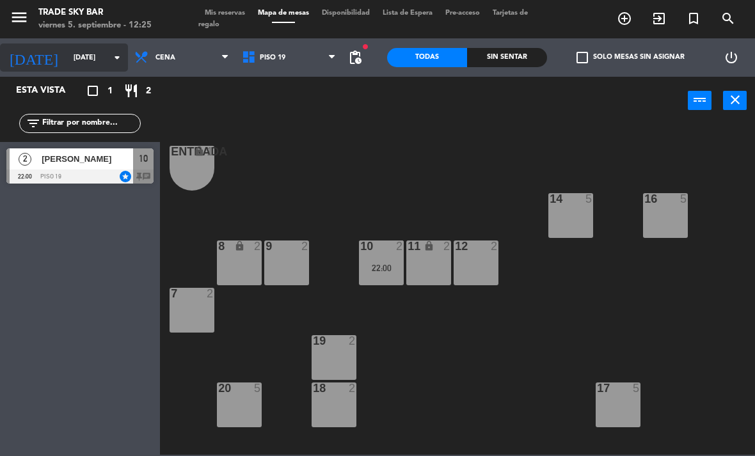
click at [113, 56] on icon "arrow_drop_down" at bounding box center [116, 57] width 15 height 15
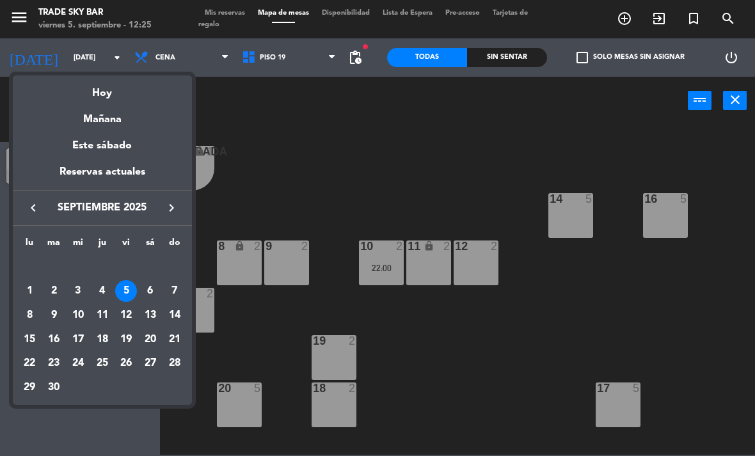
click at [127, 363] on div "26" at bounding box center [126, 364] width 22 height 22
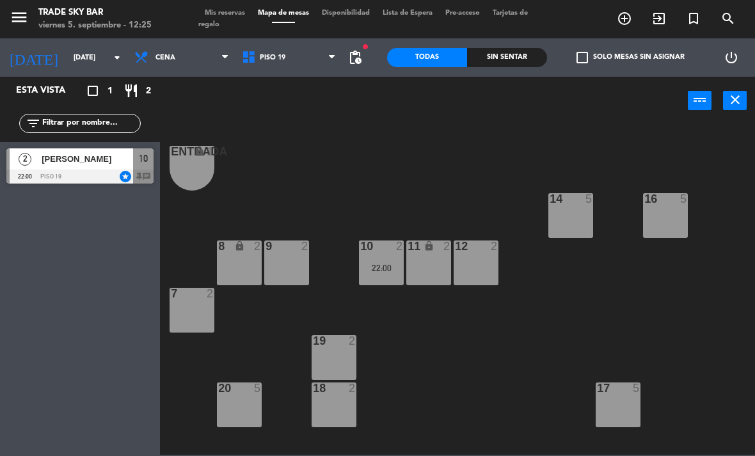
type input "[DATE]"
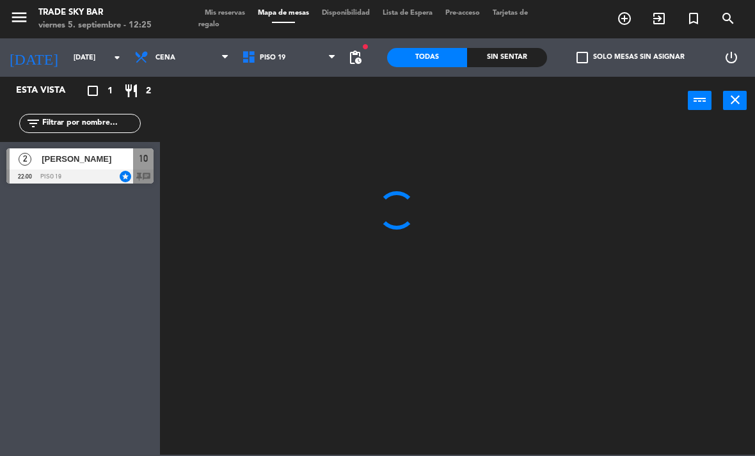
scroll to position [0, 0]
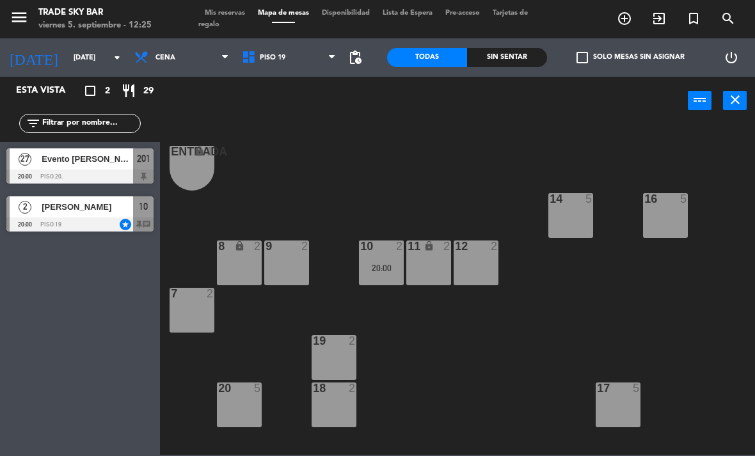
click at [693, 15] on icon "turned_in_not" at bounding box center [693, 18] width 15 height 15
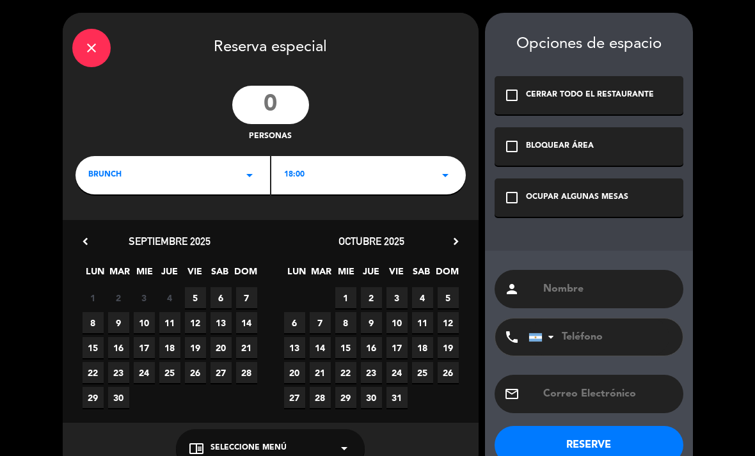
click at [265, 112] on input "number" at bounding box center [270, 105] width 77 height 38
type input "2"
click at [233, 186] on div "BRUNCH arrow_drop_down" at bounding box center [172, 175] width 194 height 38
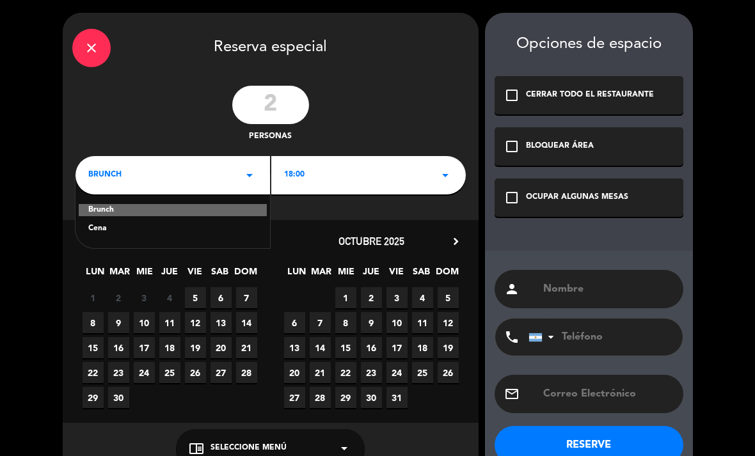
click at [230, 223] on div "Cena" at bounding box center [172, 229] width 169 height 13
click at [307, 184] on div "18:00 arrow_drop_down" at bounding box center [368, 175] width 194 height 38
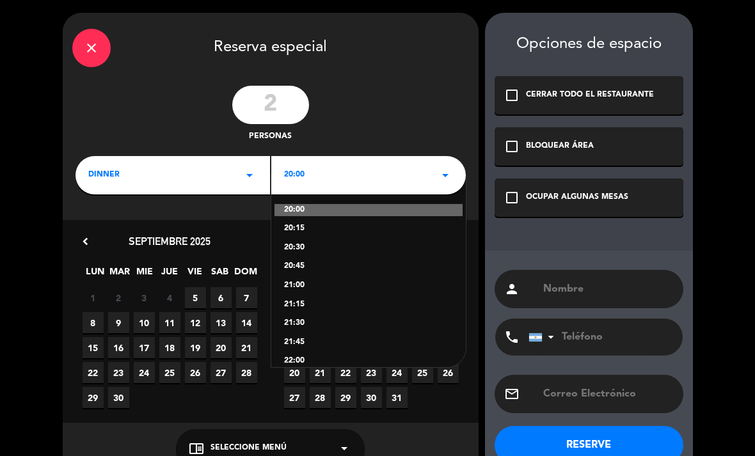
click at [297, 360] on div "22:00" at bounding box center [368, 361] width 169 height 13
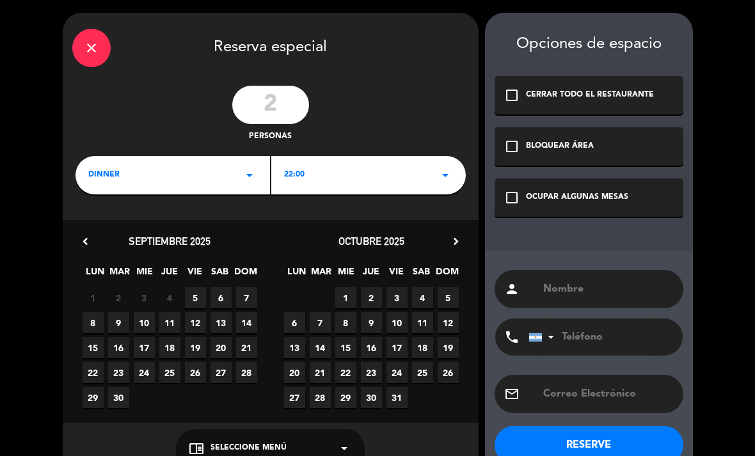
click at [200, 372] on span "26" at bounding box center [195, 372] width 21 height 21
click at [562, 203] on div "OCUPAR ALGUNAS MESAS" at bounding box center [577, 197] width 102 height 13
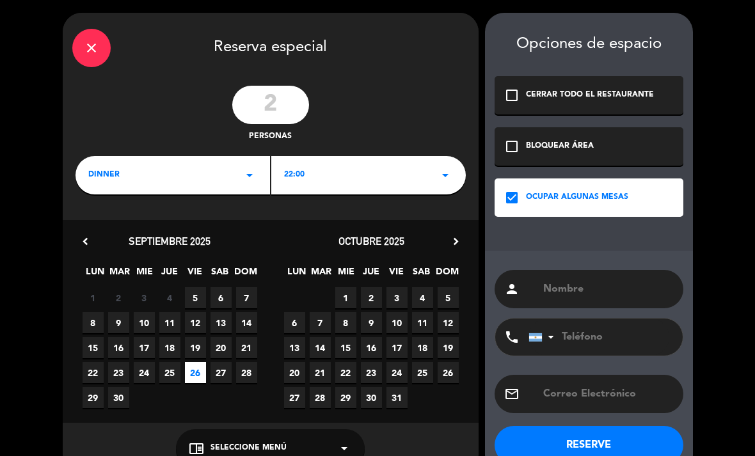
click at [569, 289] on input "text" at bounding box center [608, 289] width 132 height 18
click at [583, 289] on input "text" at bounding box center [608, 289] width 132 height 18
click at [412, 312] on span "11" at bounding box center [422, 322] width 21 height 21
click at [574, 289] on input "text" at bounding box center [608, 289] width 132 height 18
click at [567, 298] on input "text" at bounding box center [608, 289] width 132 height 18
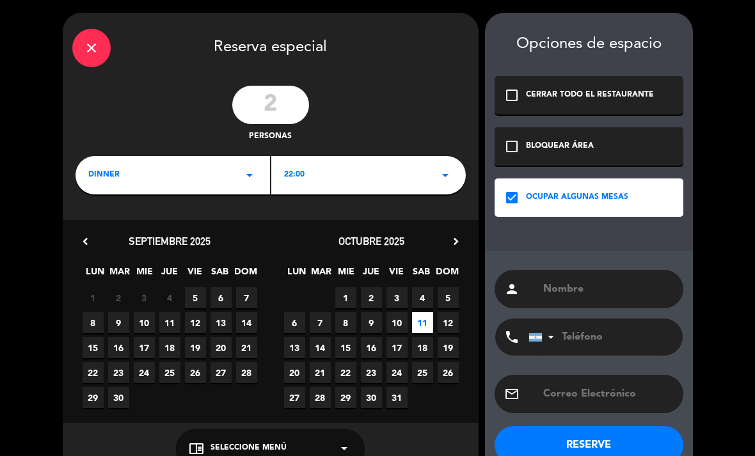
paste input "[PERSON_NAME]"
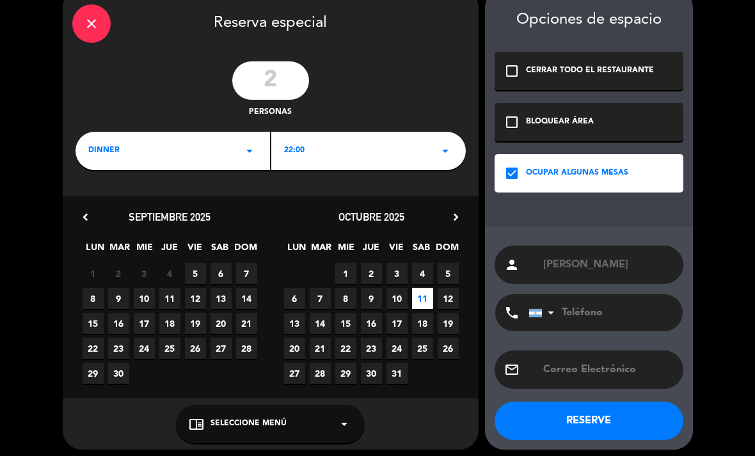
scroll to position [29, 0]
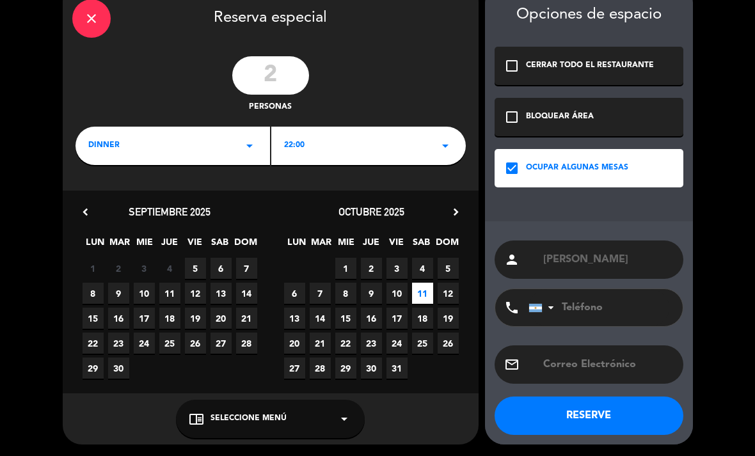
type input "[PERSON_NAME]"
click at [194, 341] on span "26" at bounding box center [195, 343] width 21 height 21
click at [616, 404] on button "RESERVE" at bounding box center [588, 416] width 189 height 38
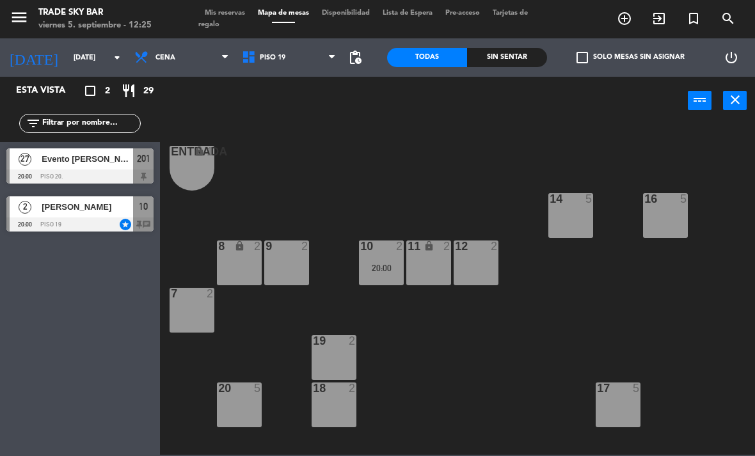
click at [242, 17] on span "Mis reservas" at bounding box center [224, 13] width 53 height 7
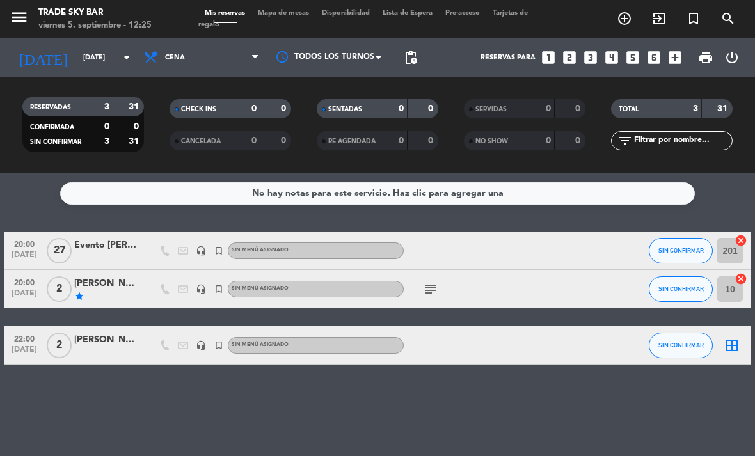
click at [730, 342] on icon "border_all" at bounding box center [731, 345] width 15 height 15
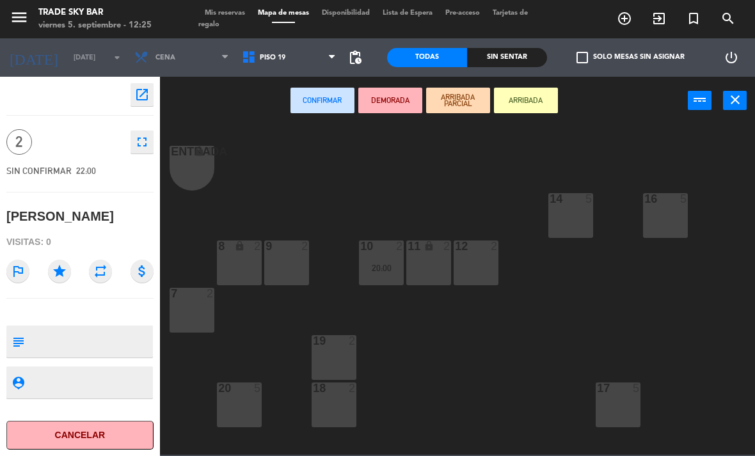
click at [121, 329] on textarea at bounding box center [90, 341] width 122 height 27
click at [113, 333] on textarea at bounding box center [90, 341] width 122 height 27
type textarea "VB 404"
click at [64, 273] on icon "star" at bounding box center [59, 271] width 23 height 23
click at [289, 272] on div "9 2" at bounding box center [286, 262] width 45 height 45
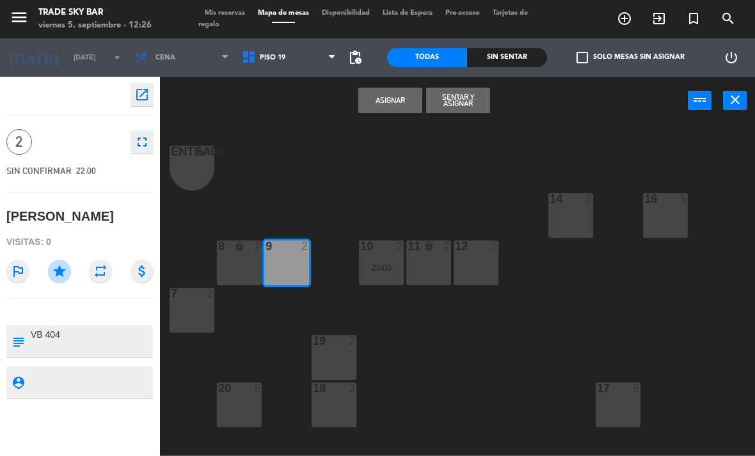
click at [391, 97] on button "Asignar" at bounding box center [390, 101] width 64 height 26
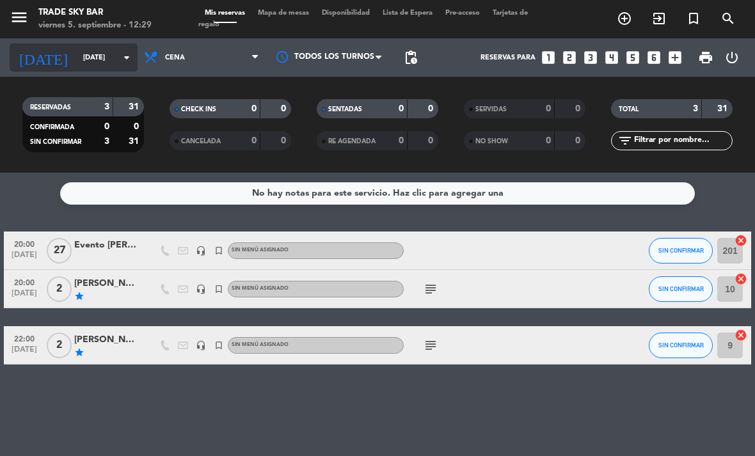
click at [77, 51] on input "[DATE]" at bounding box center [124, 57] width 95 height 21
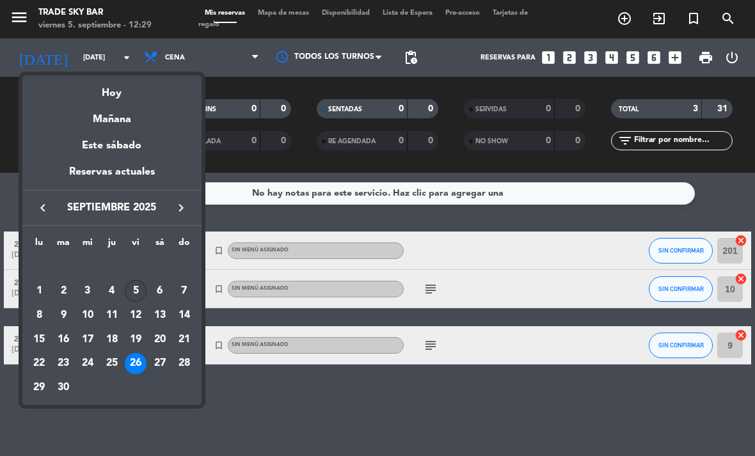
click at [134, 291] on div "5" at bounding box center [136, 291] width 22 height 22
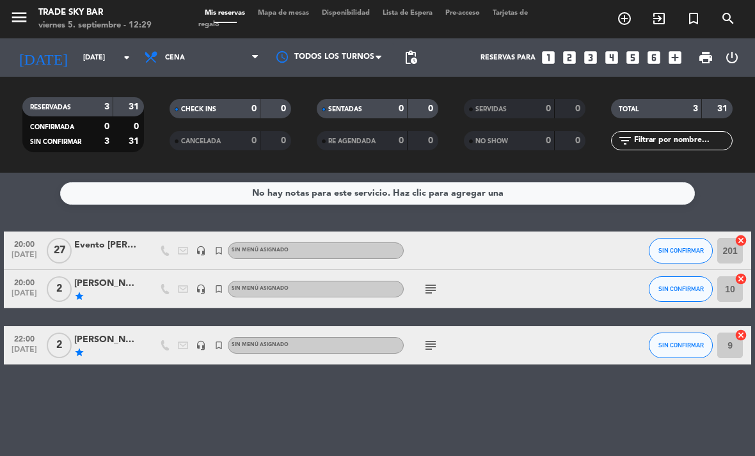
type input "[DATE]"
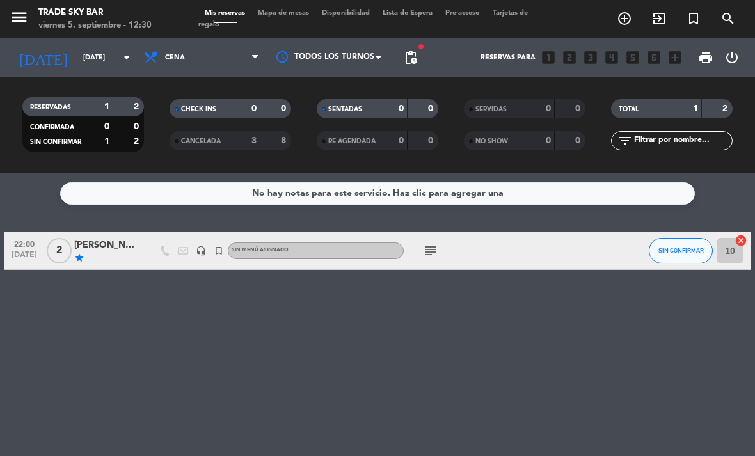
click at [728, 253] on input "10" at bounding box center [730, 251] width 26 height 26
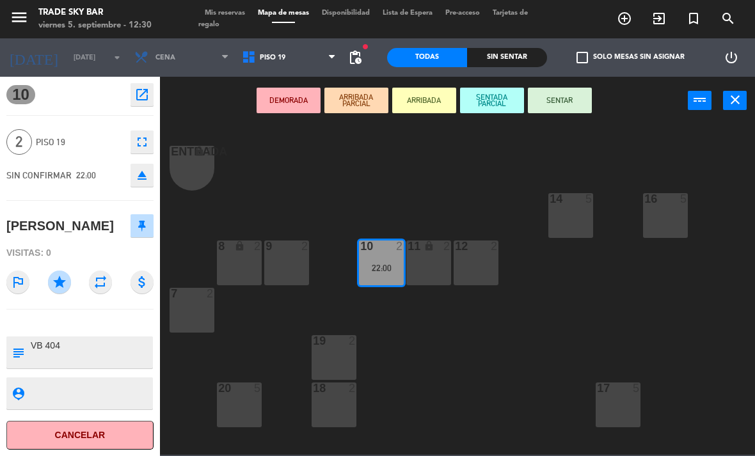
click at [149, 97] on icon "open_in_new" at bounding box center [141, 94] width 15 height 15
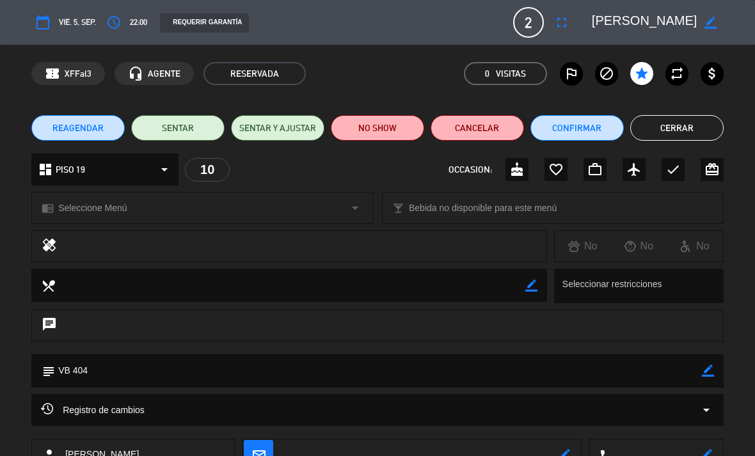
click at [503, 134] on button "Cancelar" at bounding box center [476, 128] width 93 height 26
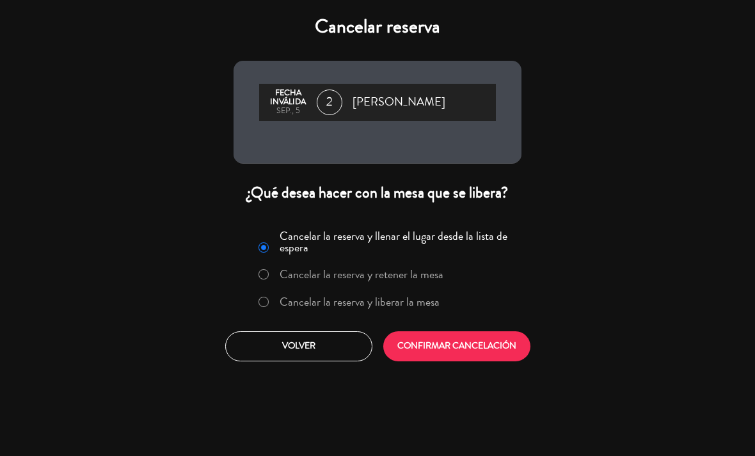
click at [494, 347] on button "CONFIRMAR CANCELACIÓN" at bounding box center [456, 346] width 147 height 30
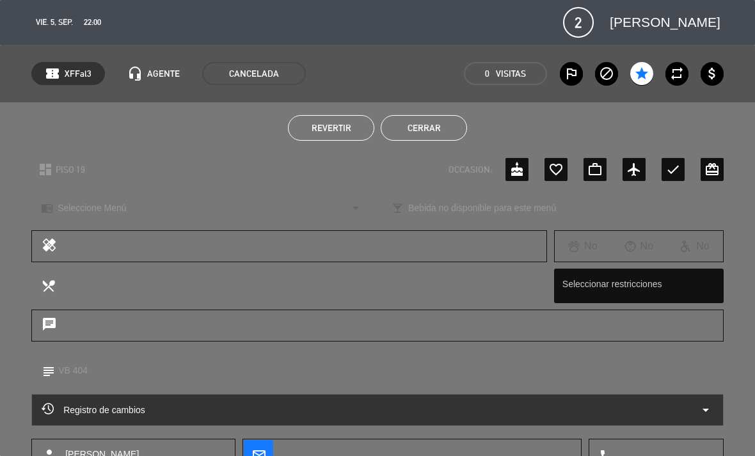
click at [442, 125] on button "Cerrar" at bounding box center [424, 128] width 86 height 26
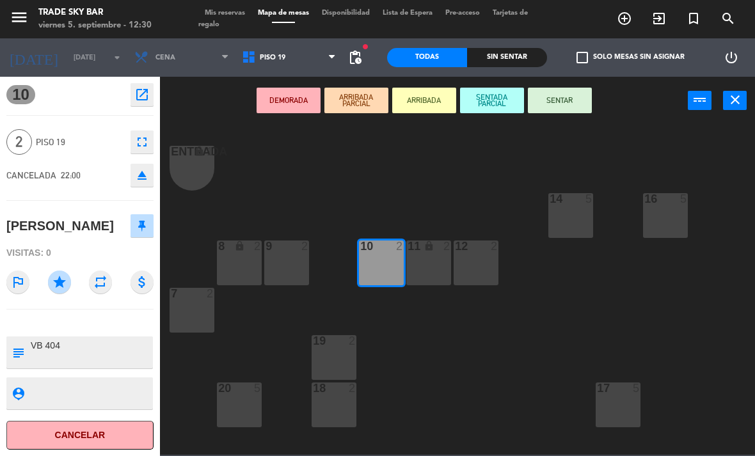
click at [253, 127] on div "Entrada lock 1 14 5 16 5 8 lock 2 9 2 10 2 11 lock 2 12 2 7 2 19 2 17 5 18 2 20…" at bounding box center [461, 288] width 587 height 331
click at [240, 11] on span "Mis reservas" at bounding box center [224, 13] width 53 height 7
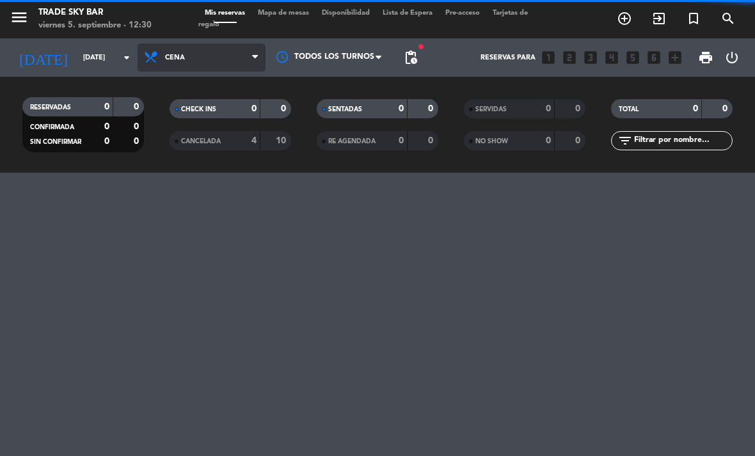
click at [248, 54] on span "Cena" at bounding box center [202, 57] width 128 height 28
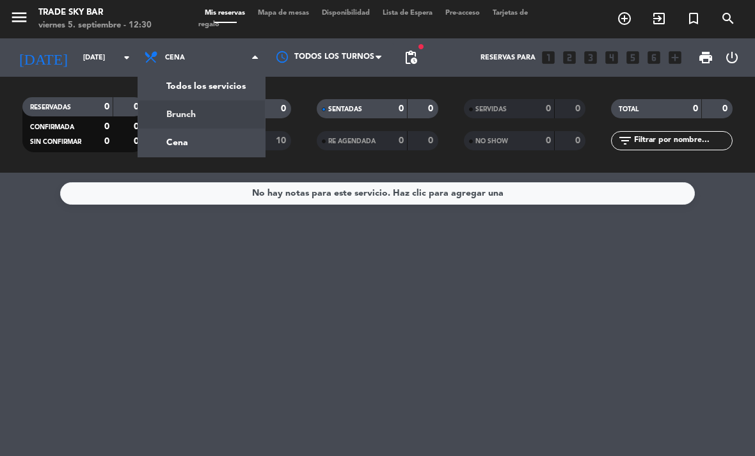
click at [240, 113] on div "menu Trade Sky Bar [DATE] 5. septiembre - 12:30 Mis reservas Mapa de mesas Disp…" at bounding box center [377, 86] width 755 height 173
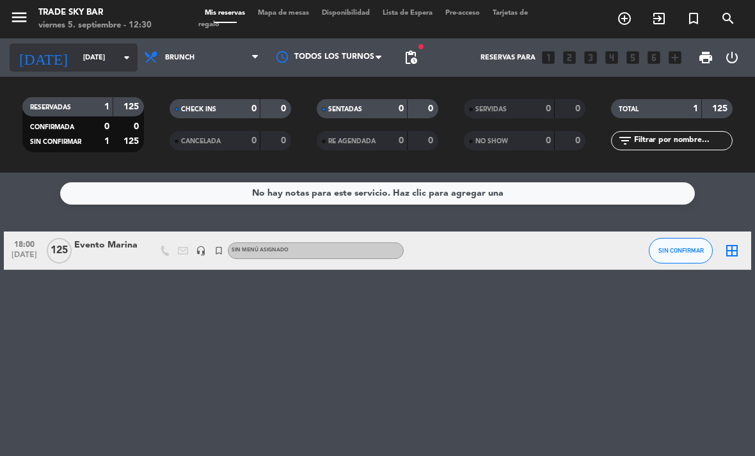
click at [77, 53] on input "[DATE]" at bounding box center [124, 57] width 95 height 21
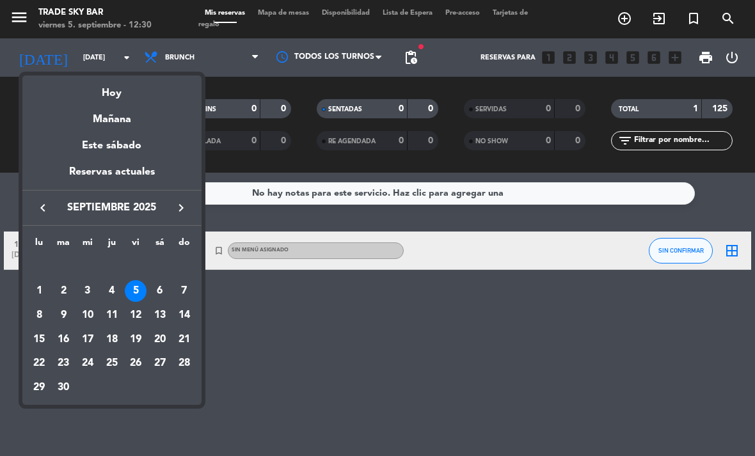
click at [22, 20] on div at bounding box center [377, 228] width 755 height 456
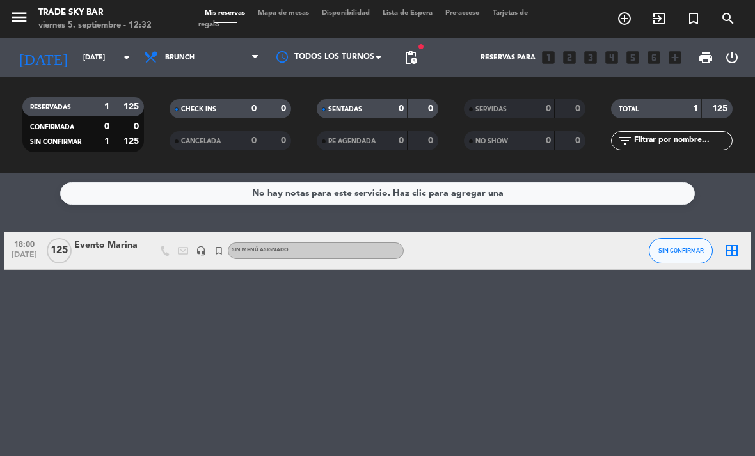
click at [22, 19] on icon "menu" at bounding box center [19, 17] width 19 height 19
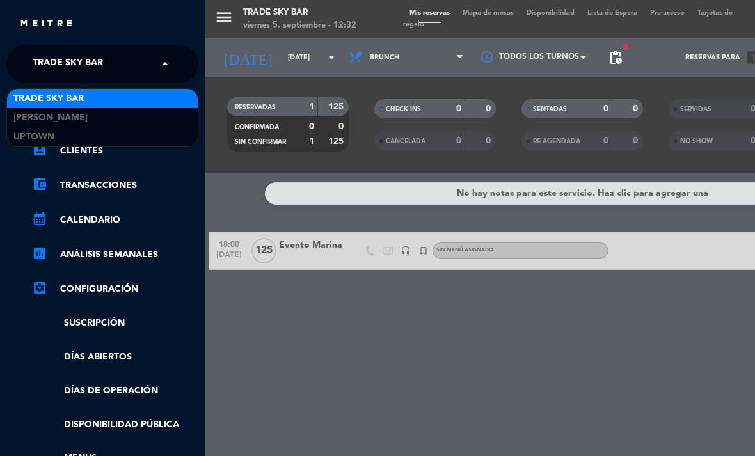
click at [92, 64] on span "Trade Sky Bar" at bounding box center [68, 64] width 70 height 27
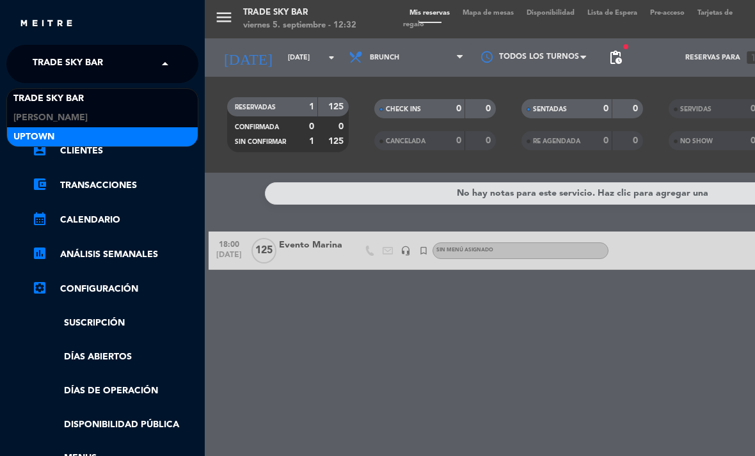
click at [92, 130] on div "Uptown" at bounding box center [102, 136] width 191 height 19
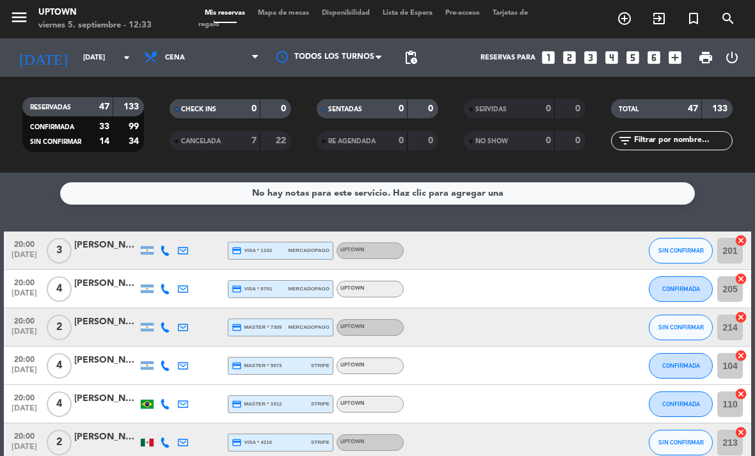
click at [282, 13] on span "Mapa de mesas" at bounding box center [283, 13] width 64 height 7
